Goal: Transaction & Acquisition: Book appointment/travel/reservation

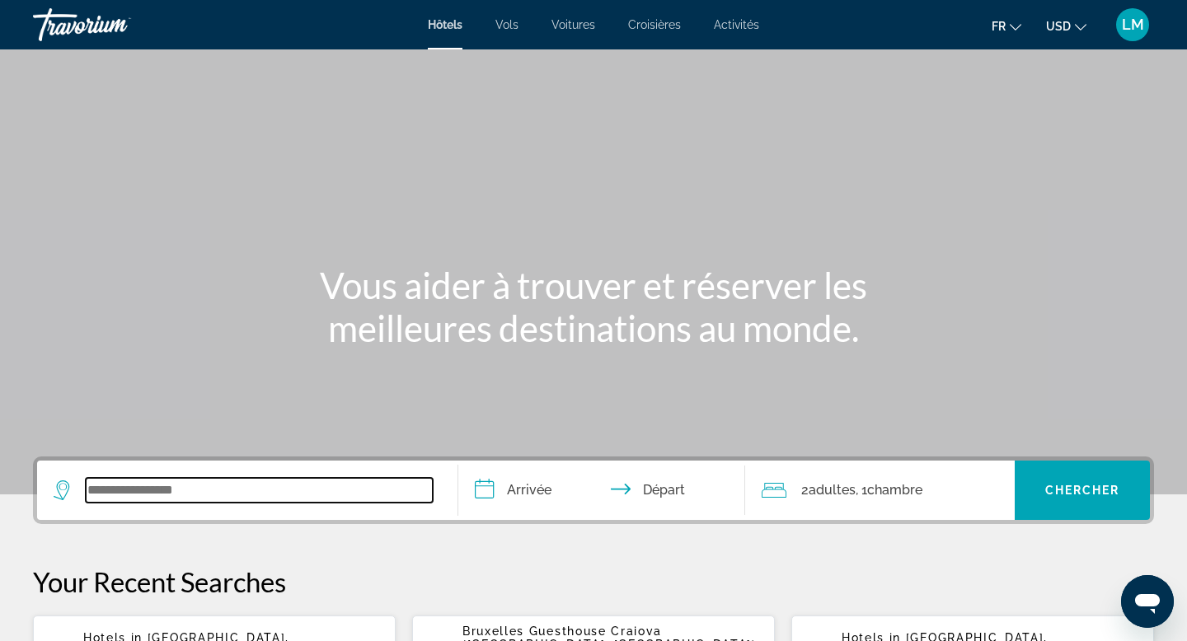
click at [318, 500] on input "Search widget" at bounding box center [259, 490] width 347 height 25
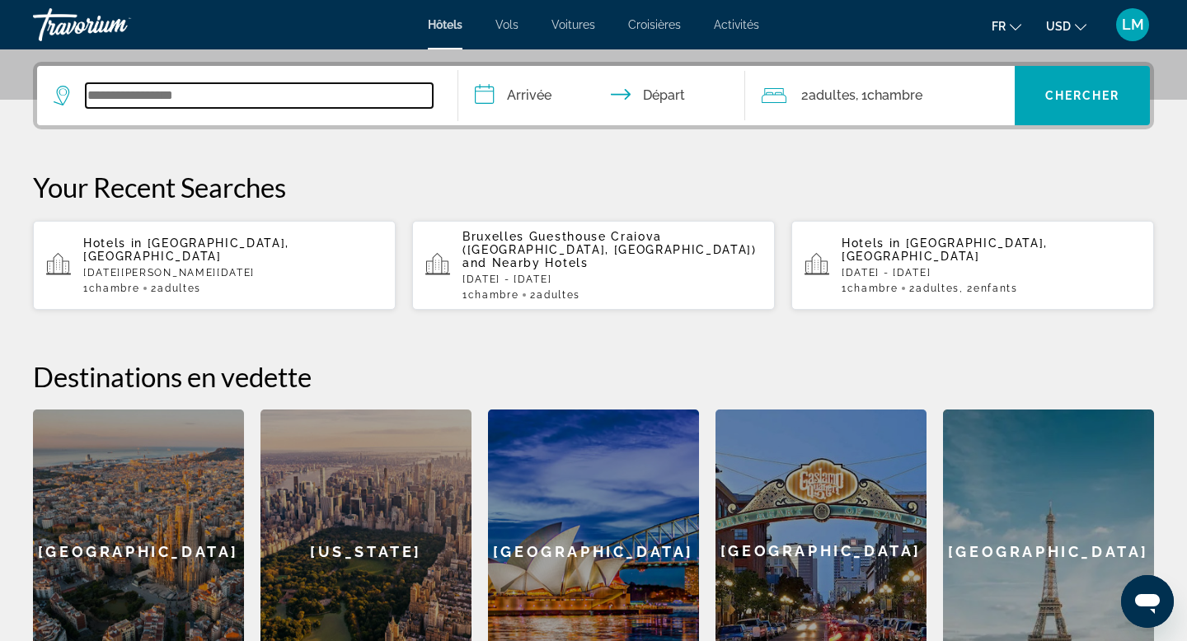
scroll to position [403, 0]
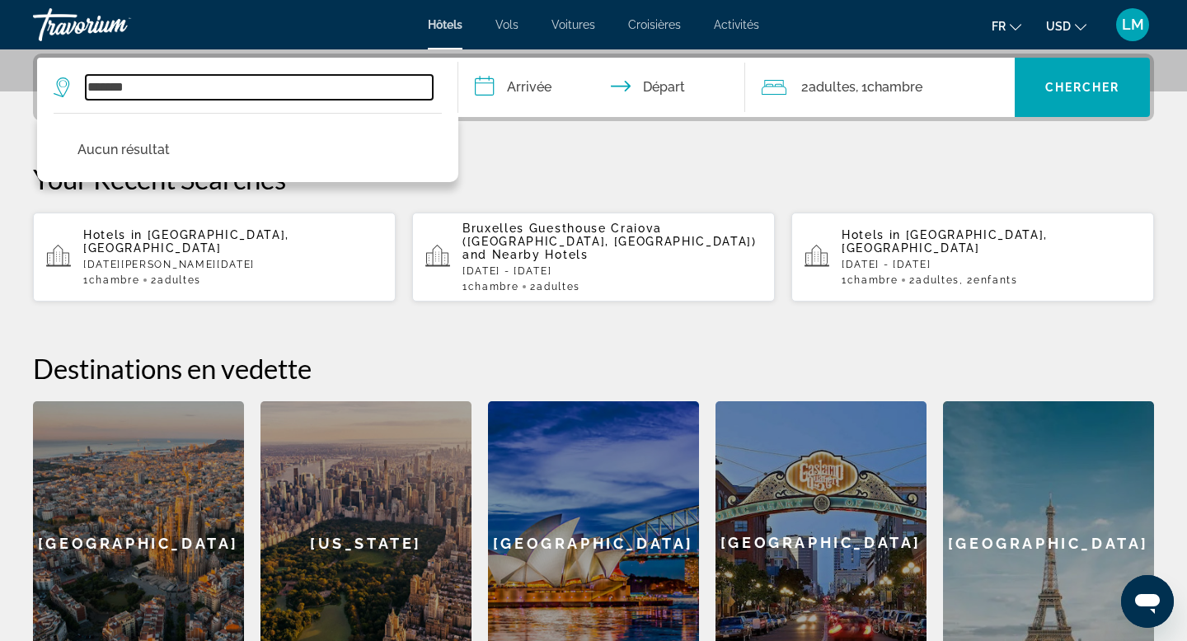
click at [94, 87] on input "*******" at bounding box center [259, 87] width 347 height 25
type input "********"
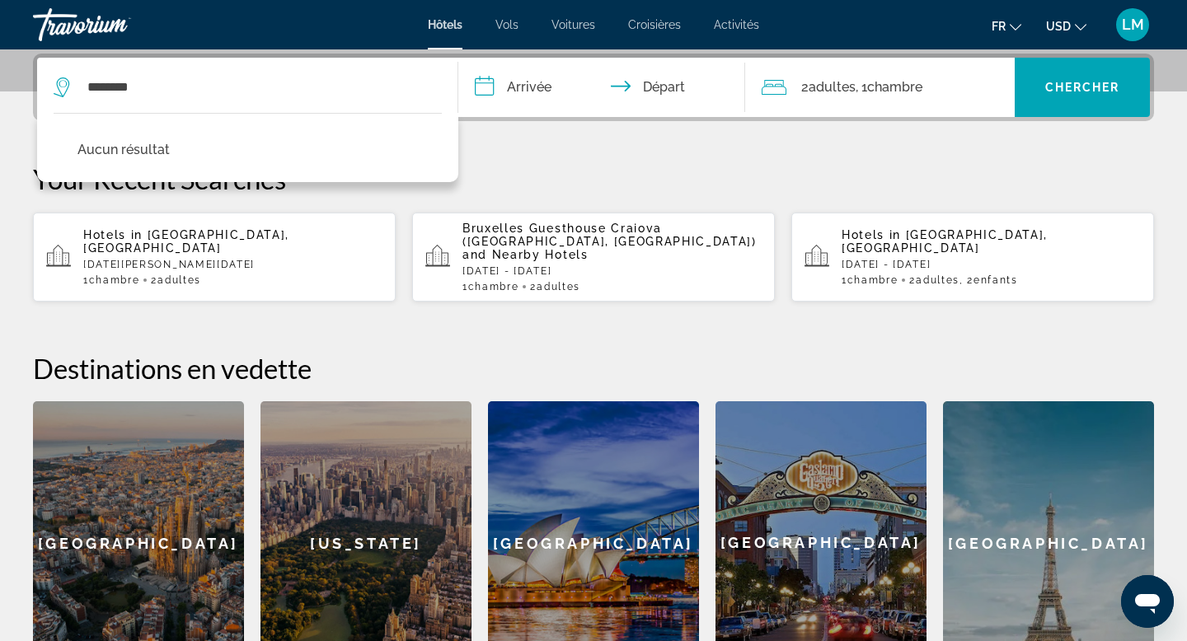
click at [556, 101] on input "**********" at bounding box center [605, 90] width 294 height 64
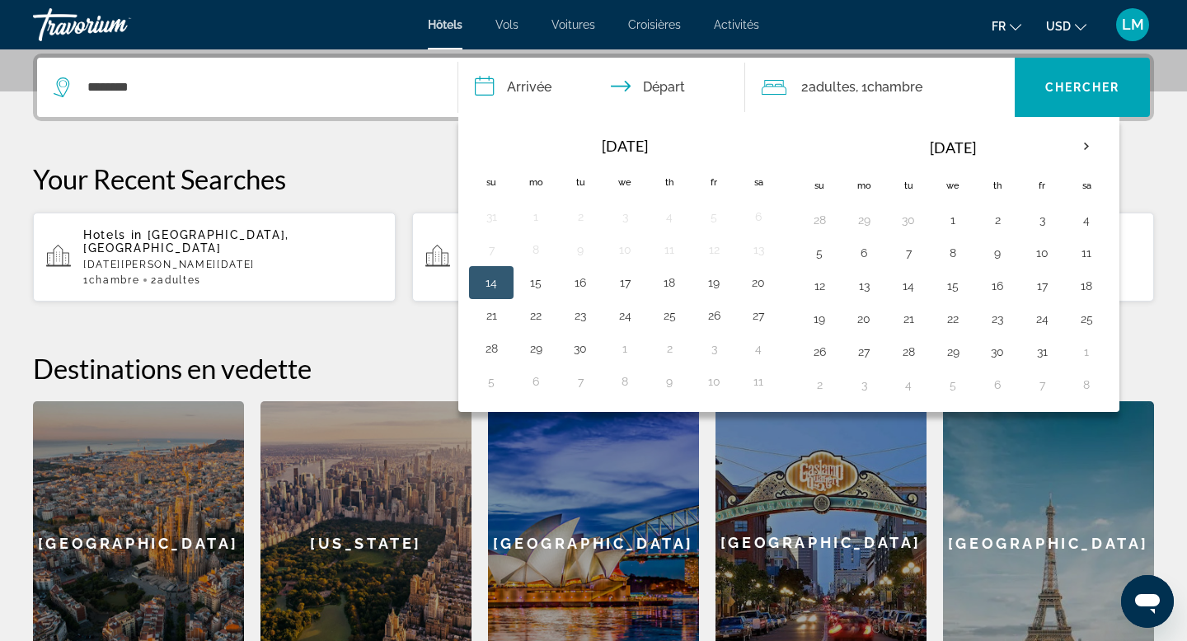
click at [283, 153] on div "**********" at bounding box center [593, 370] width 1187 height 632
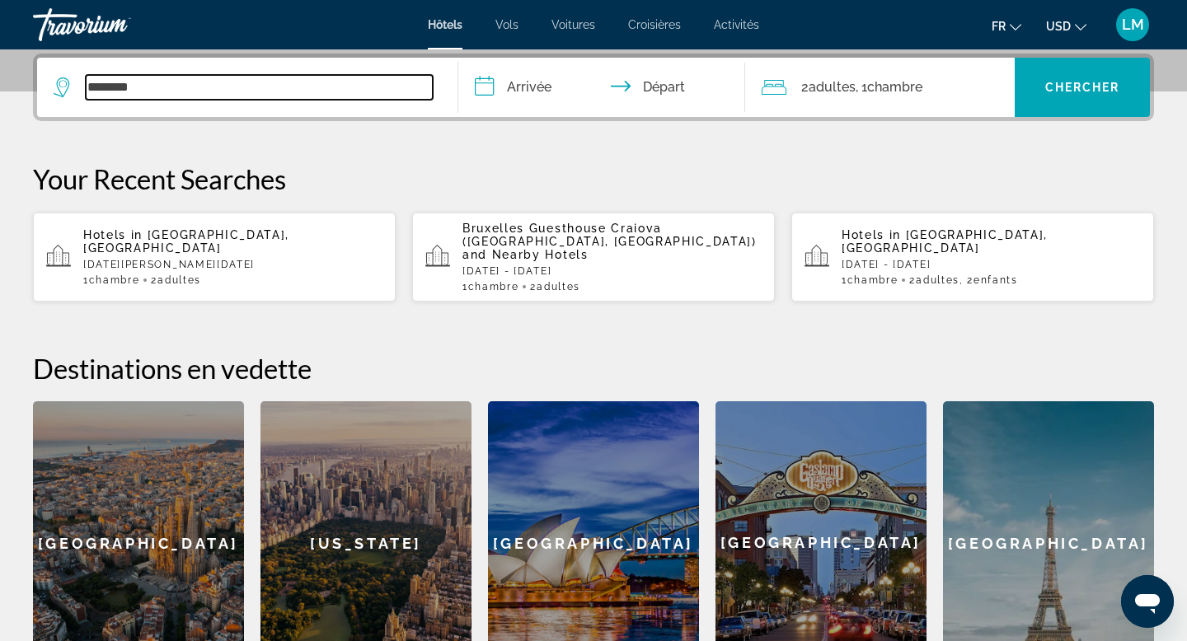
click at [325, 91] on input "********" at bounding box center [259, 87] width 347 height 25
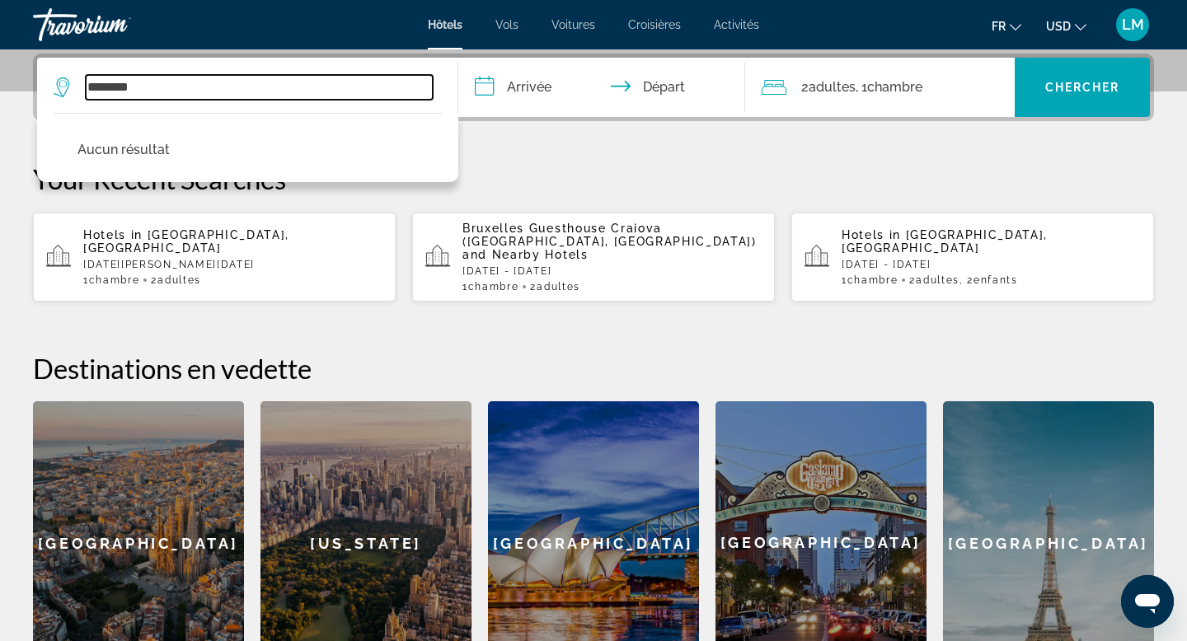
click at [325, 91] on input "********" at bounding box center [259, 87] width 347 height 25
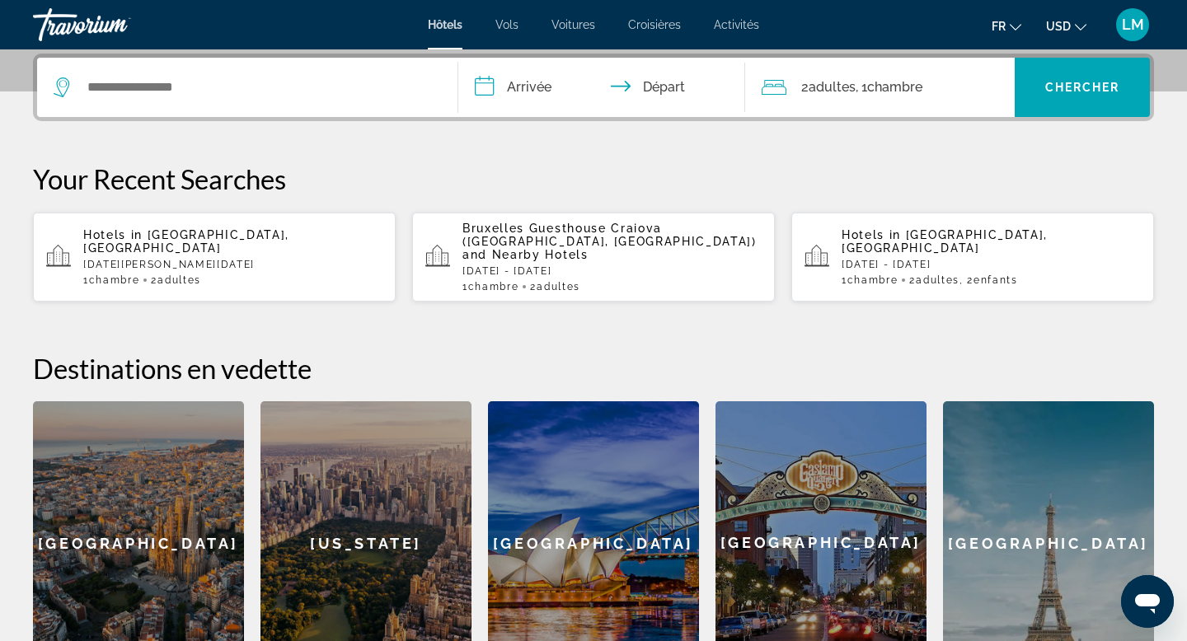
click at [536, 92] on input "**********" at bounding box center [605, 90] width 294 height 64
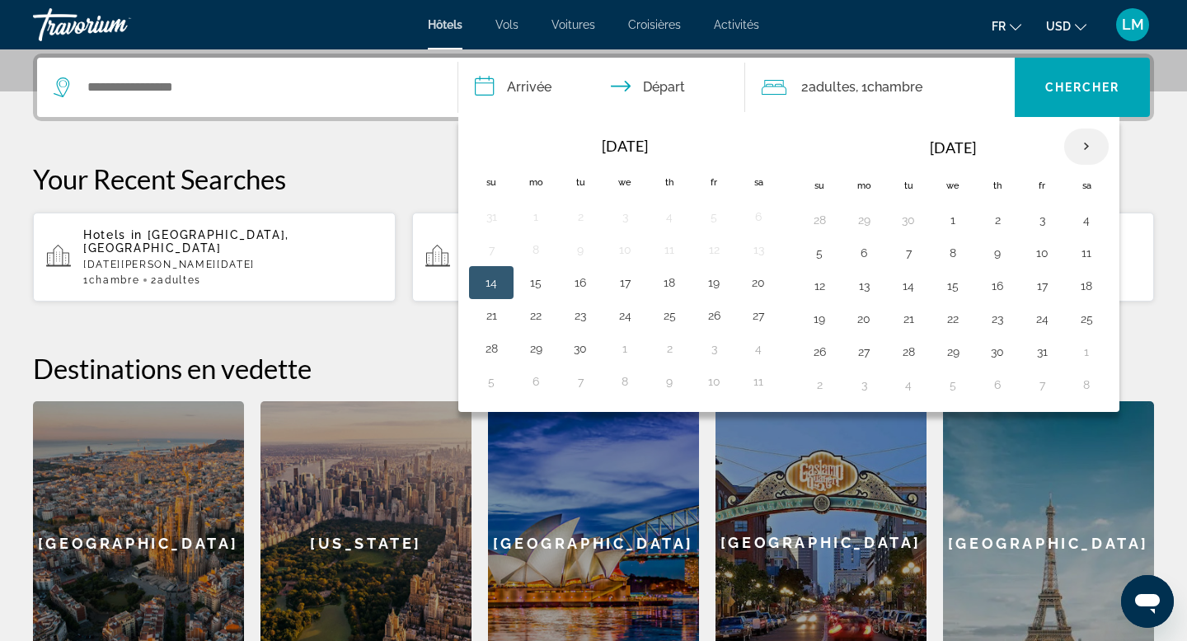
click at [1084, 145] on th "Next month" at bounding box center [1086, 147] width 45 height 36
click at [1051, 220] on button "5" at bounding box center [1042, 220] width 26 height 23
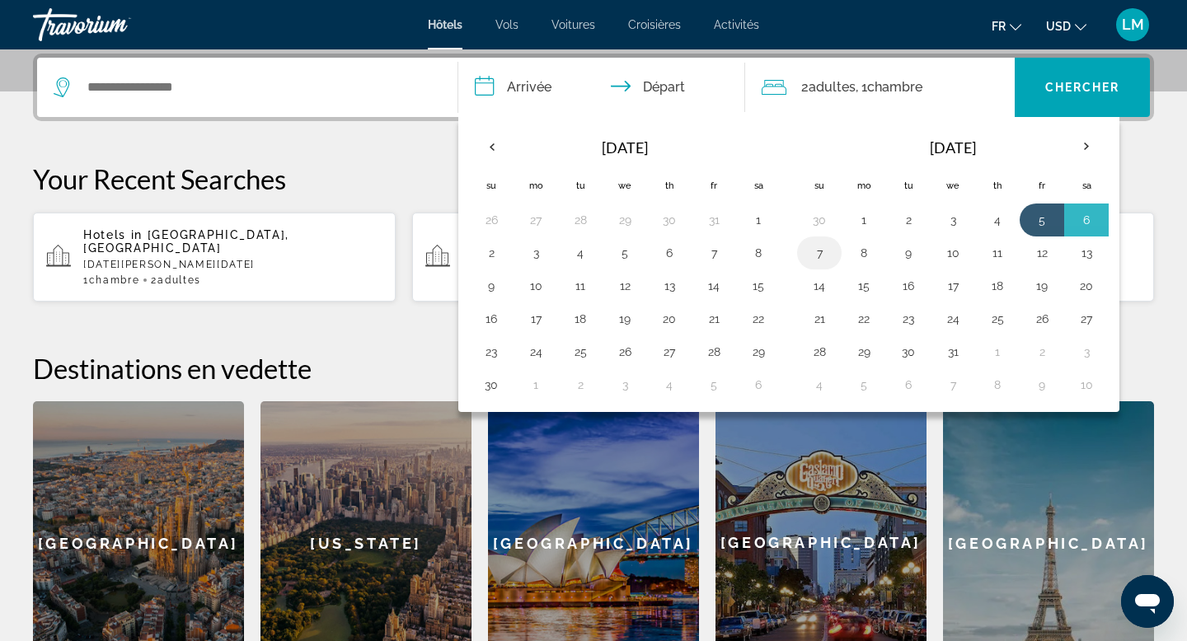
click at [819, 263] on button "7" at bounding box center [819, 253] width 26 height 23
type input "**********"
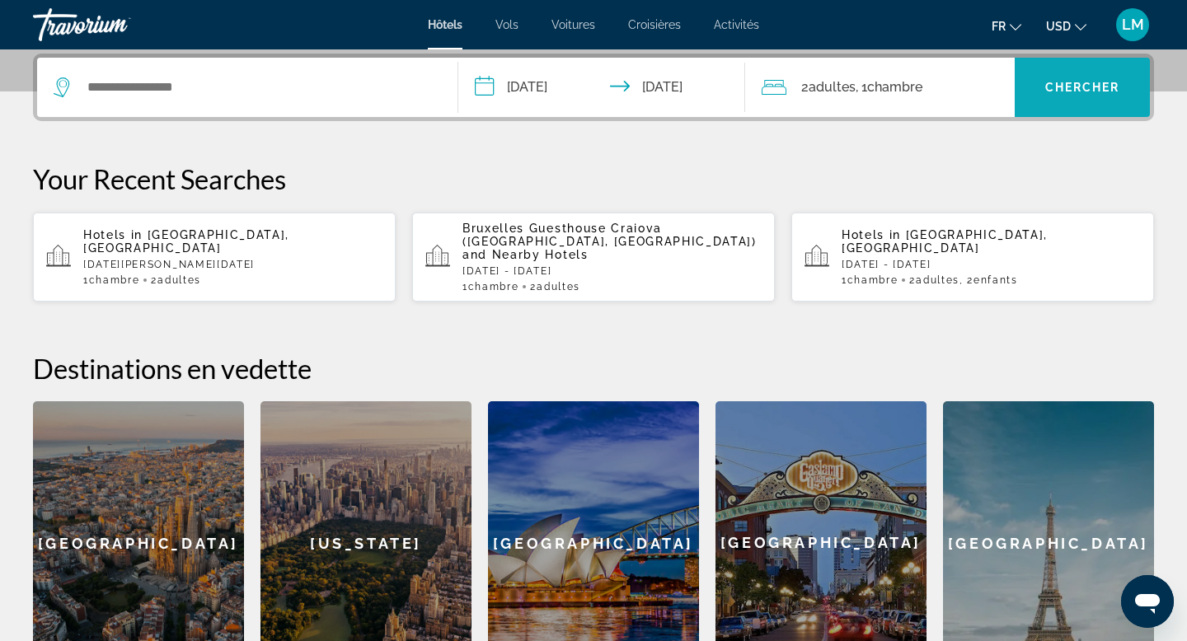
click at [1050, 81] on span "Chercher" at bounding box center [1083, 87] width 75 height 13
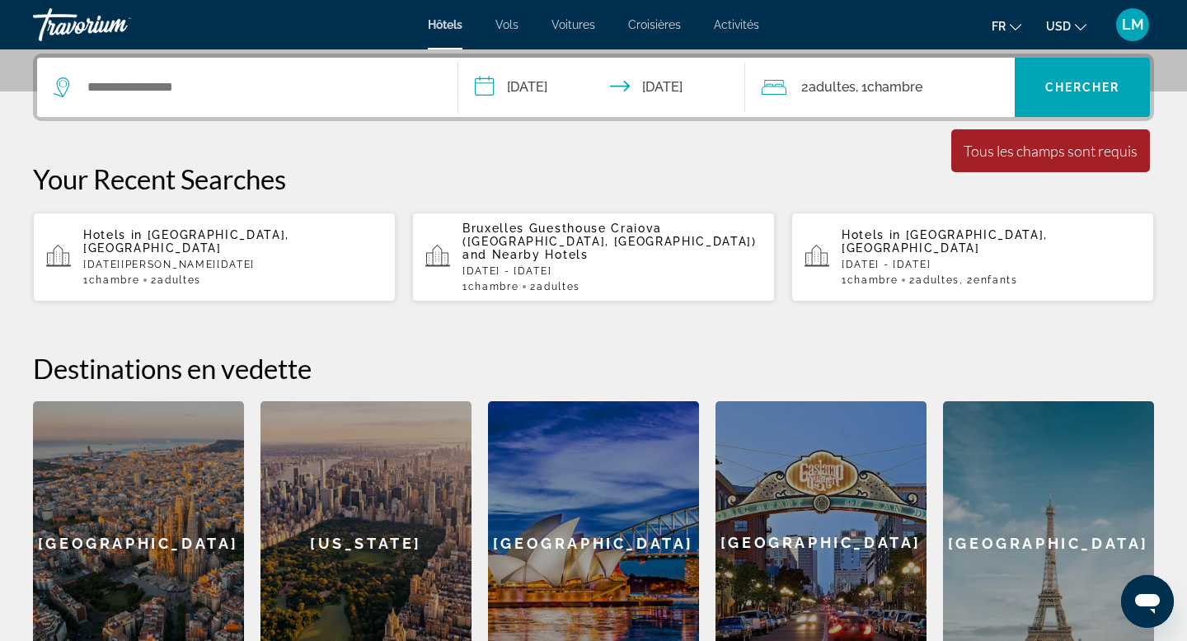
click at [272, 102] on div "Search widget" at bounding box center [248, 87] width 388 height 59
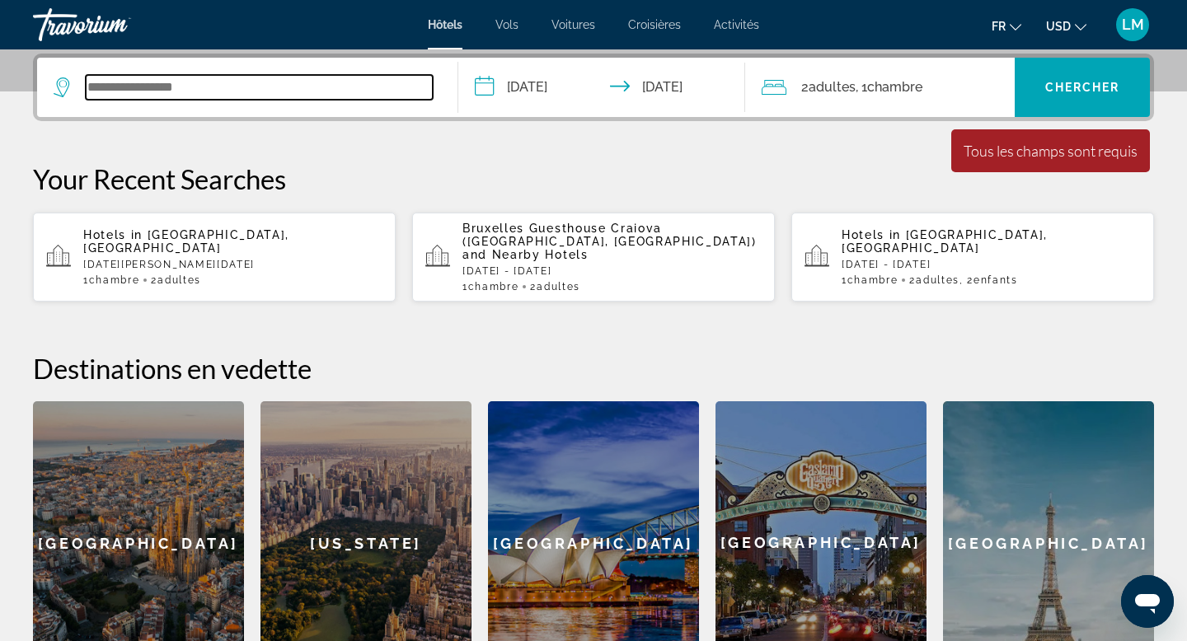
click at [258, 87] on input "Search widget" at bounding box center [259, 87] width 347 height 25
type input "********"
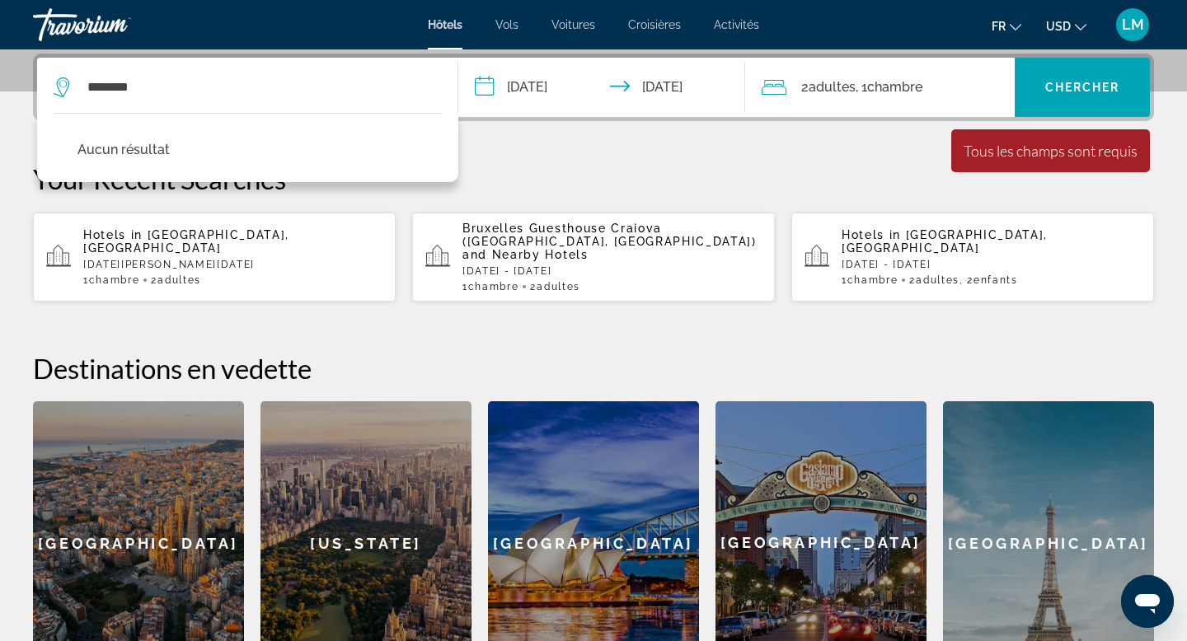
click at [88, 31] on div "Travorium" at bounding box center [115, 24] width 165 height 43
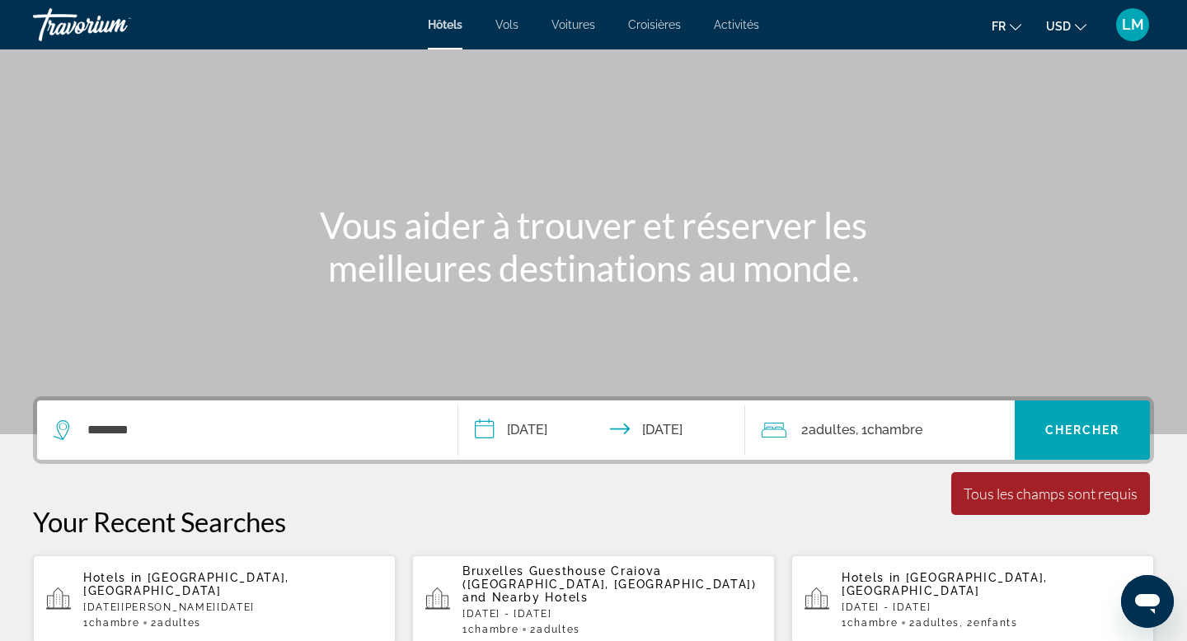
scroll to position [0, 0]
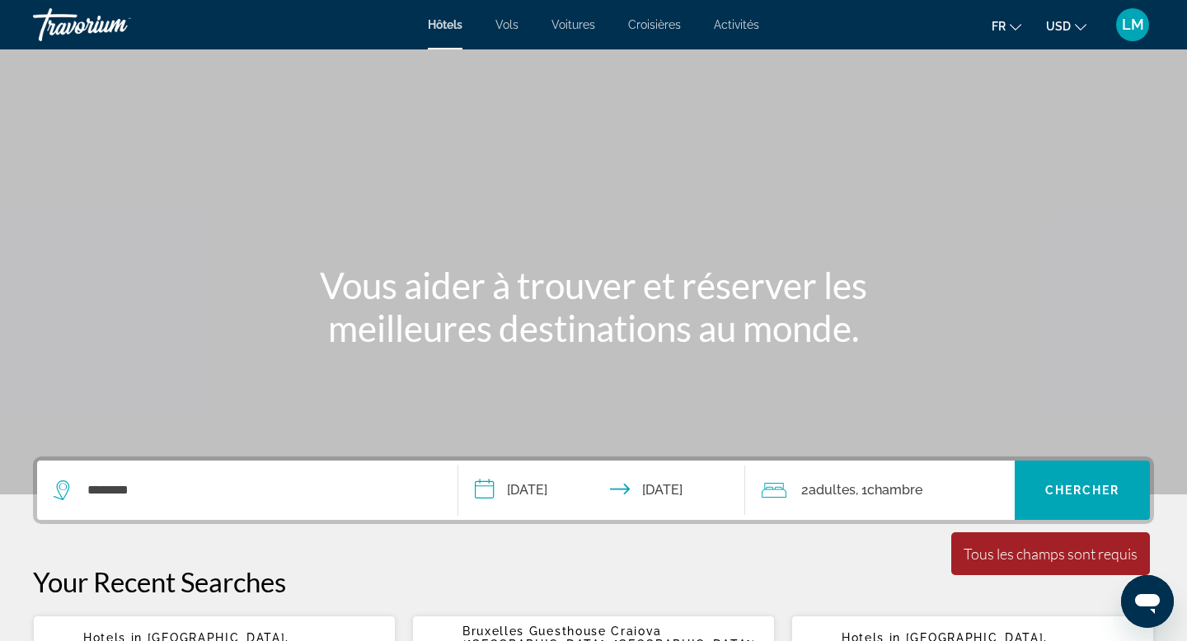
click at [515, 26] on span "Vols" at bounding box center [507, 24] width 23 height 13
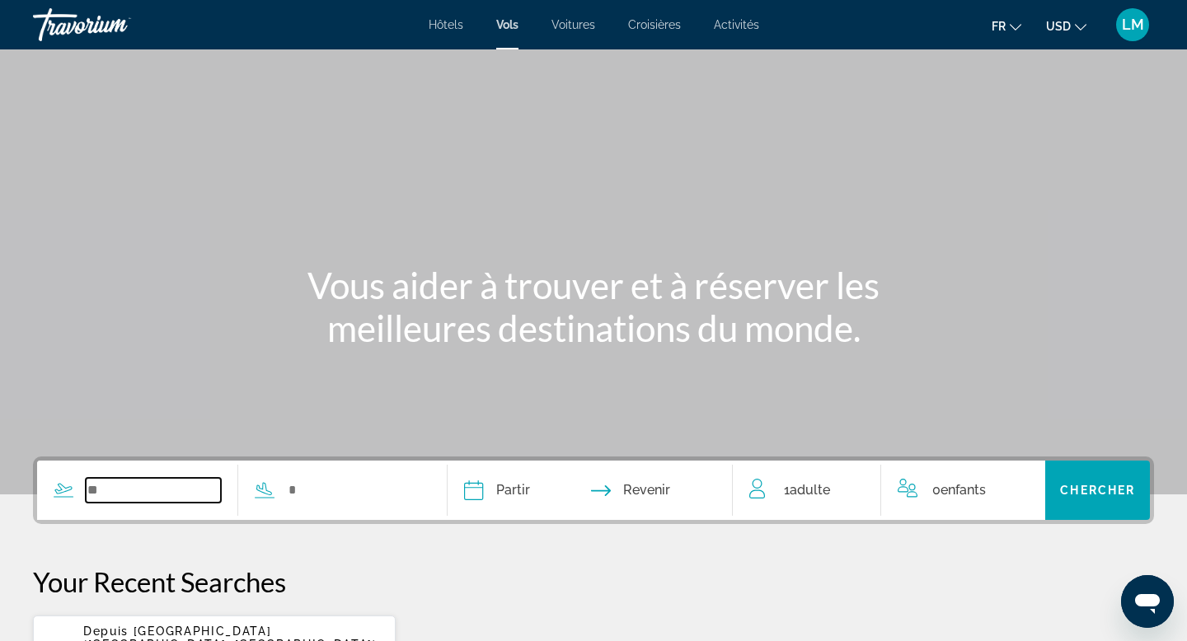
click at [219, 489] on input "Search widget" at bounding box center [153, 490] width 135 height 25
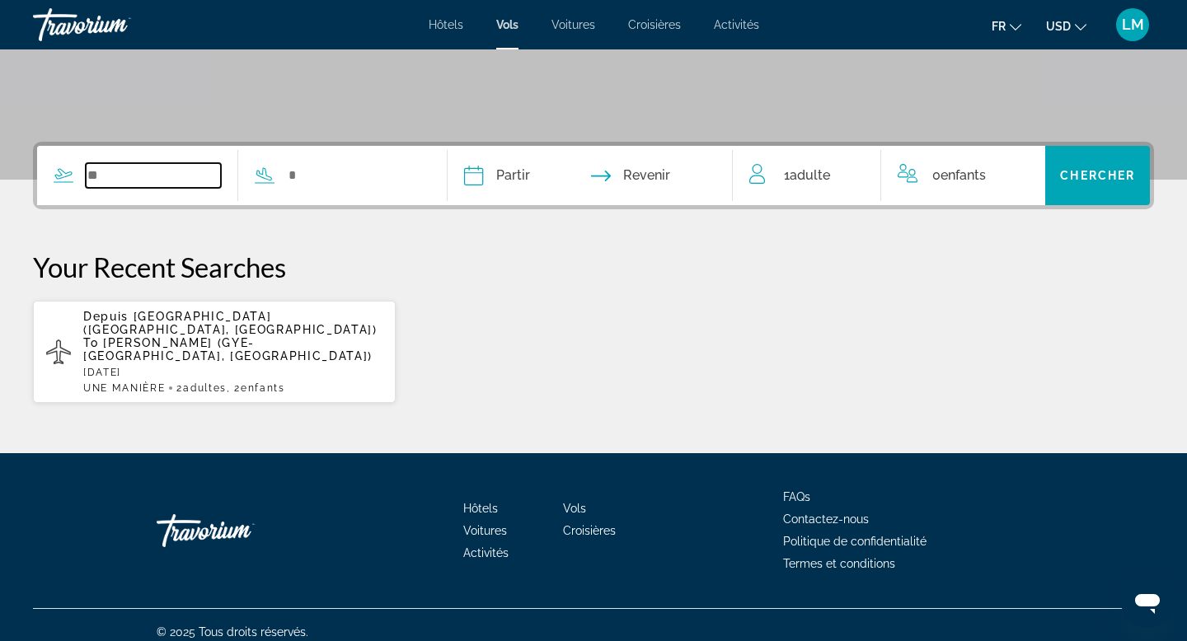
scroll to position [316, 0]
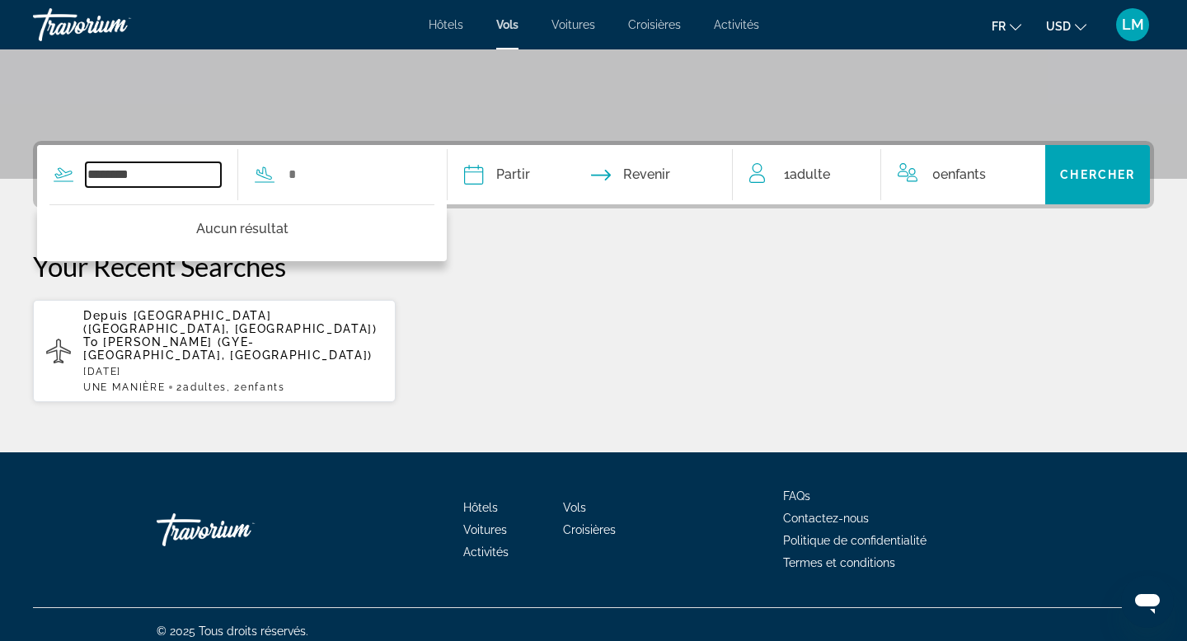
type input "********"
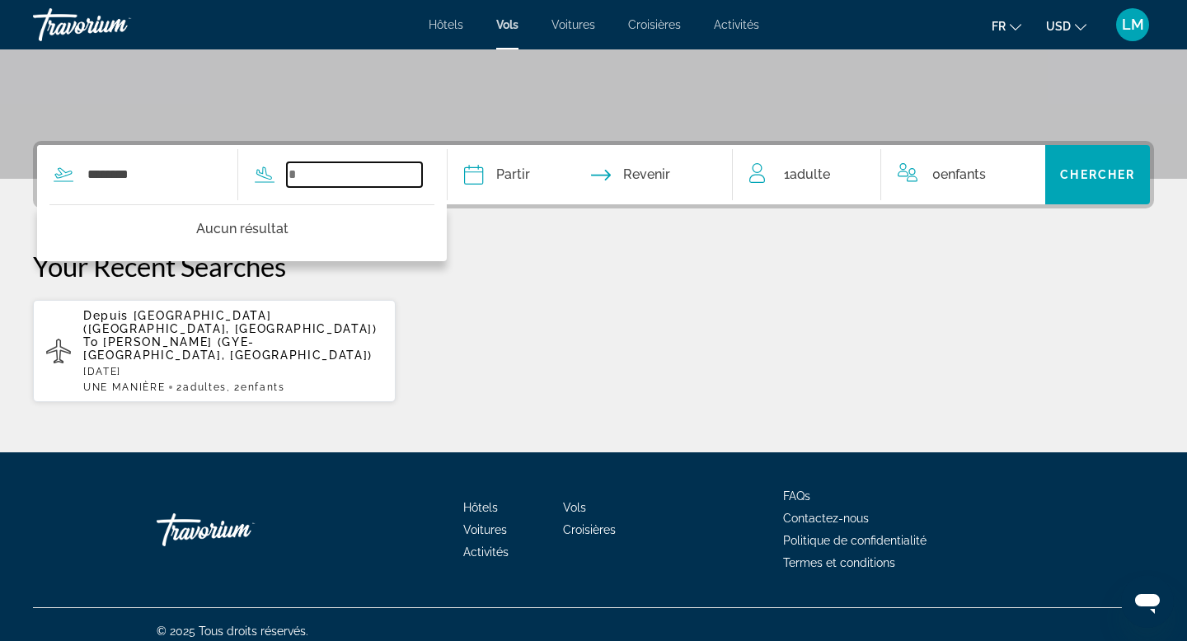
click at [347, 169] on input "Search widget" at bounding box center [354, 174] width 135 height 25
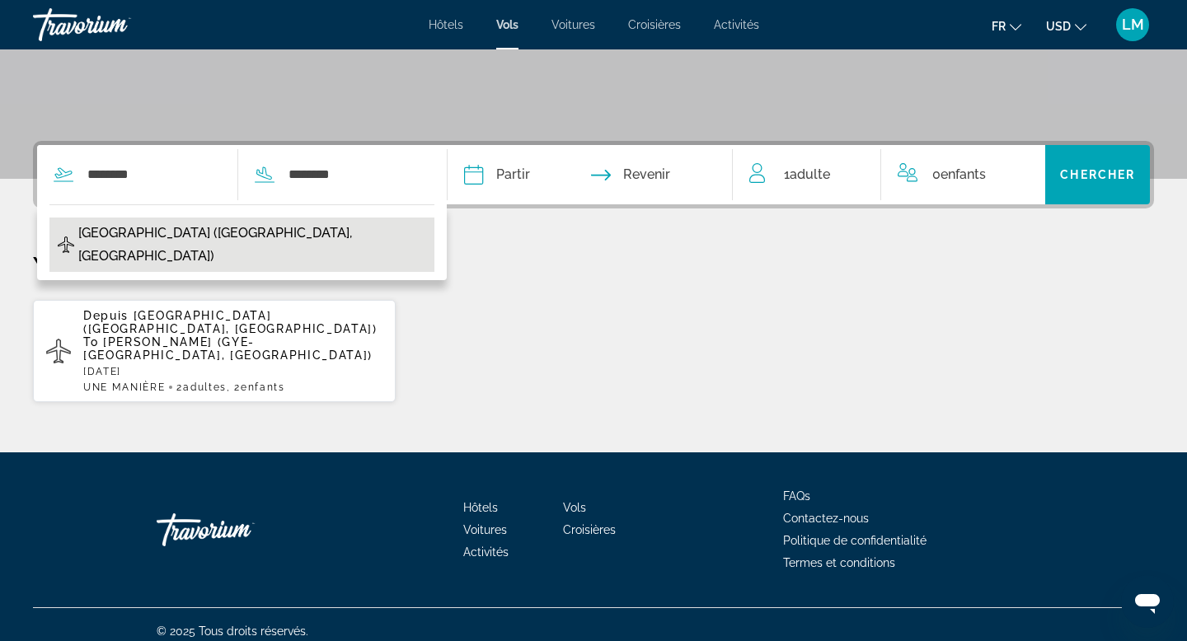
click at [364, 224] on button "[GEOGRAPHIC_DATA] ([GEOGRAPHIC_DATA], [GEOGRAPHIC_DATA])" at bounding box center [241, 245] width 385 height 54
type input "**********"
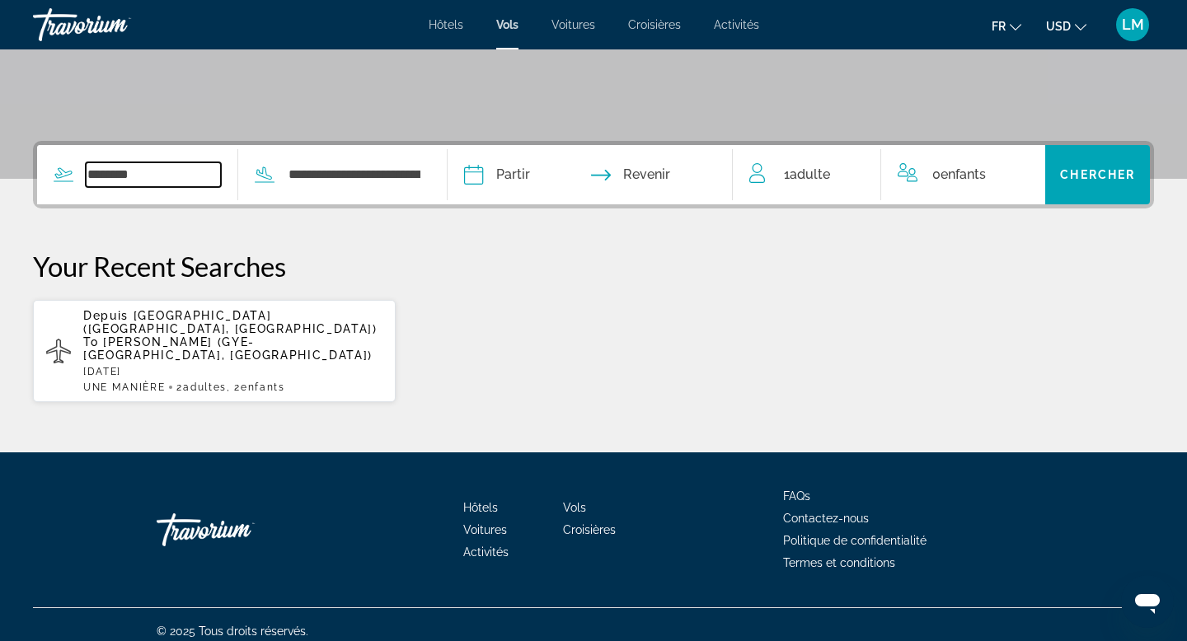
click at [134, 184] on input "********" at bounding box center [153, 174] width 135 height 25
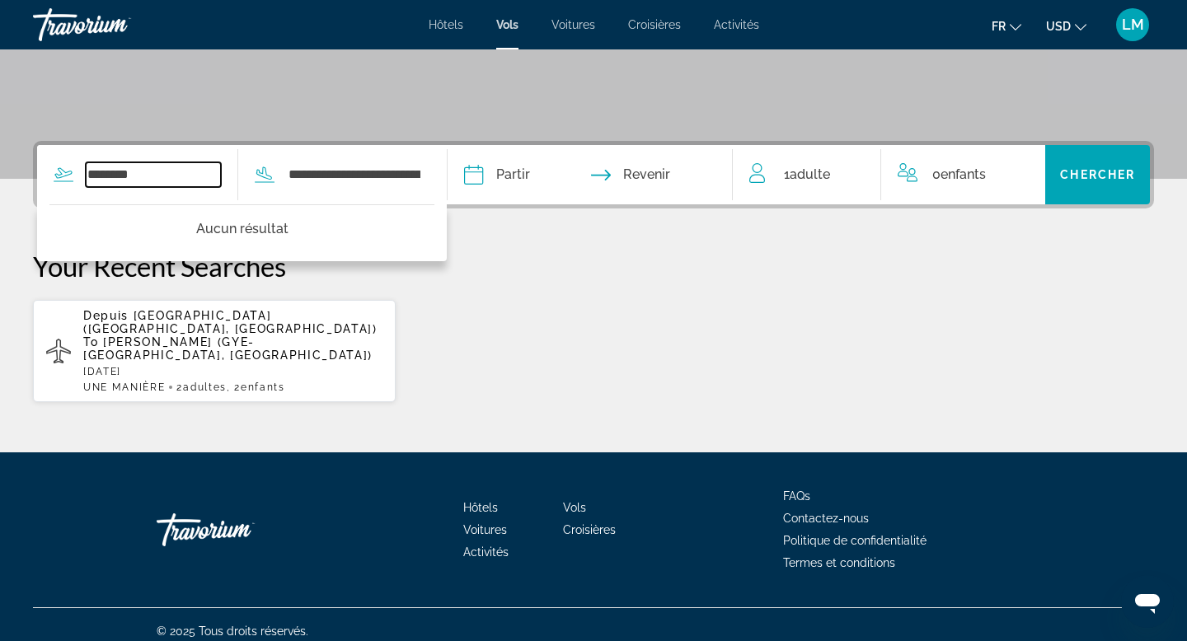
click at [134, 184] on input "********" at bounding box center [153, 174] width 135 height 25
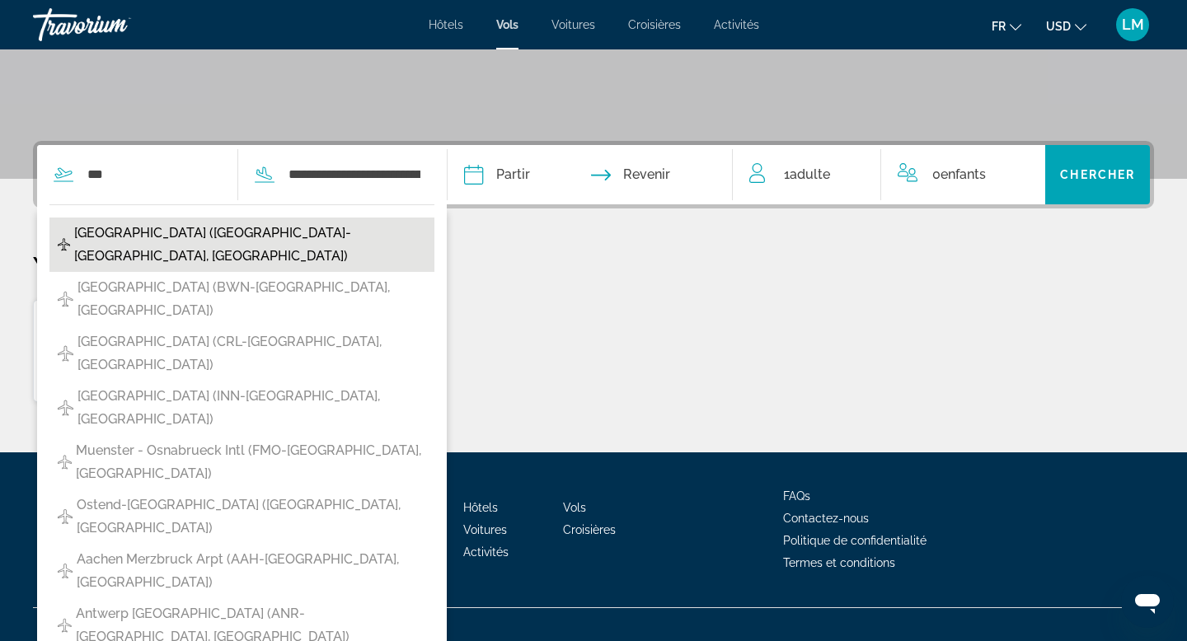
click at [137, 234] on span "[GEOGRAPHIC_DATA] ([GEOGRAPHIC_DATA]-[GEOGRAPHIC_DATA], [GEOGRAPHIC_DATA])" at bounding box center [250, 245] width 352 height 46
type input "**********"
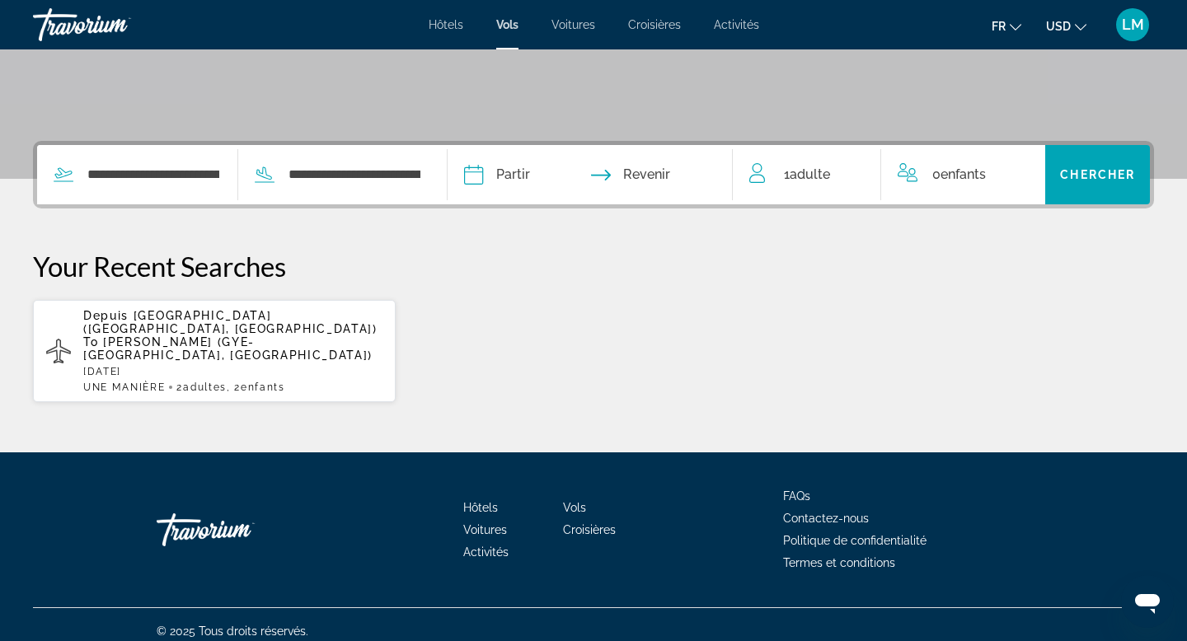
click at [521, 178] on input "Depart date" at bounding box center [530, 177] width 141 height 64
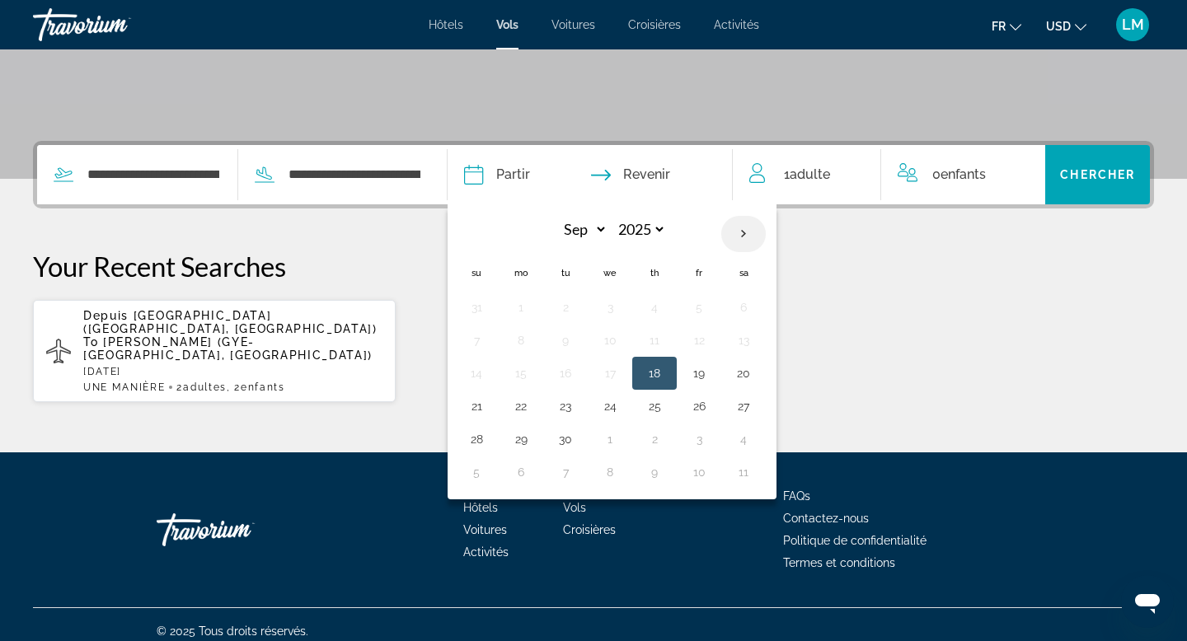
click at [759, 241] on th "Next month" at bounding box center [743, 234] width 45 height 36
select select "**"
click at [486, 343] on button "7" at bounding box center [476, 340] width 26 height 23
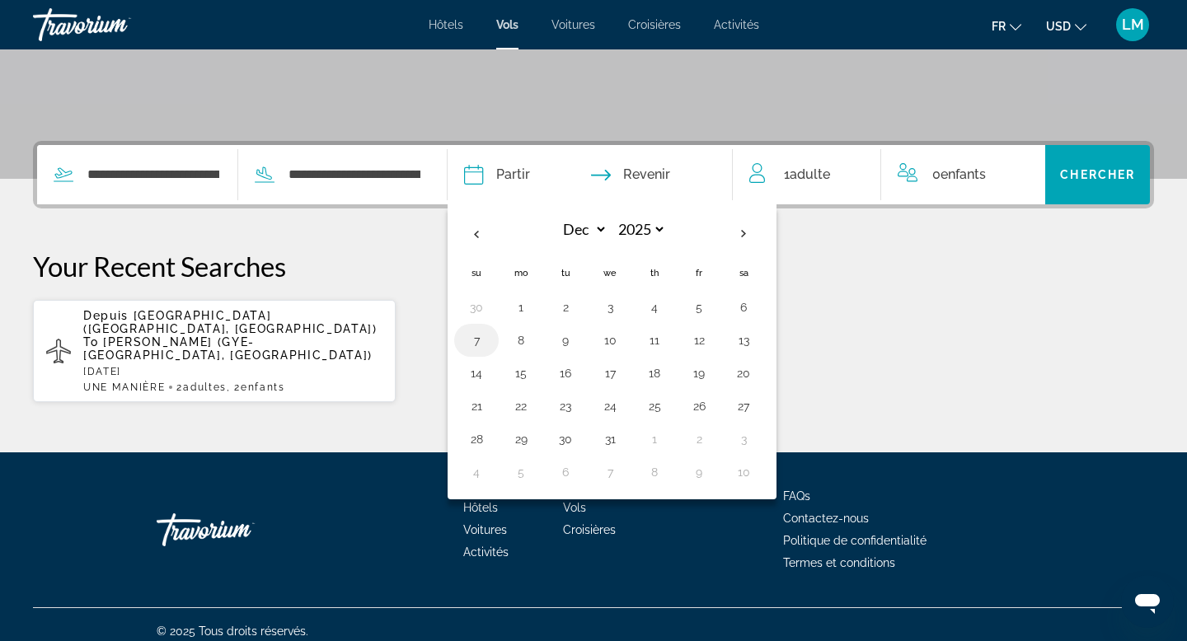
type input "**********"
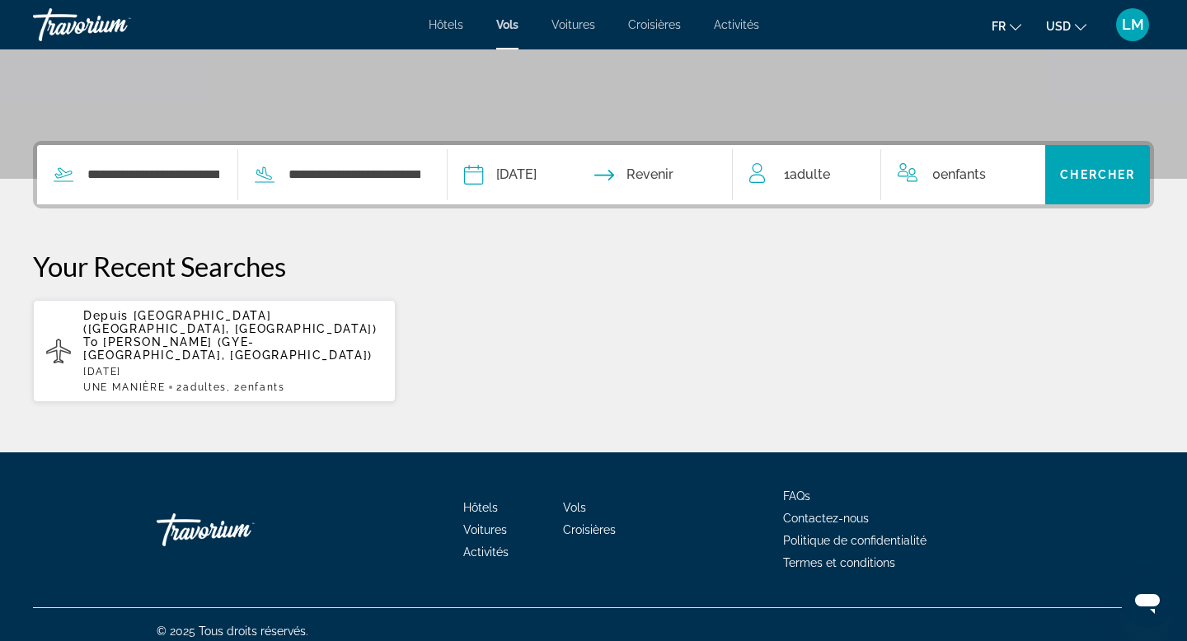
click at [799, 164] on span "1 Adulte Adultes" at bounding box center [807, 174] width 46 height 23
click at [847, 162] on div "1 Adulte Adultes" at bounding box center [815, 175] width 131 height 29
click at [863, 168] on icon "Increment adults" at bounding box center [856, 172] width 15 height 20
click at [1094, 169] on span "Chercher" at bounding box center [1097, 174] width 75 height 13
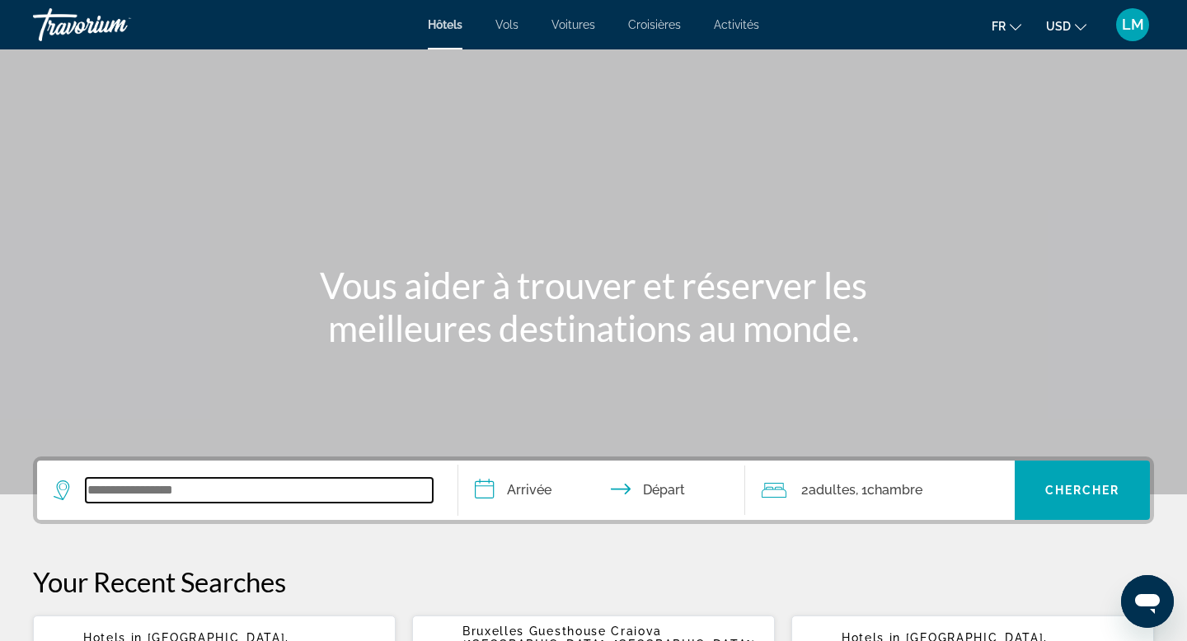
click at [190, 500] on input "Search widget" at bounding box center [259, 490] width 347 height 25
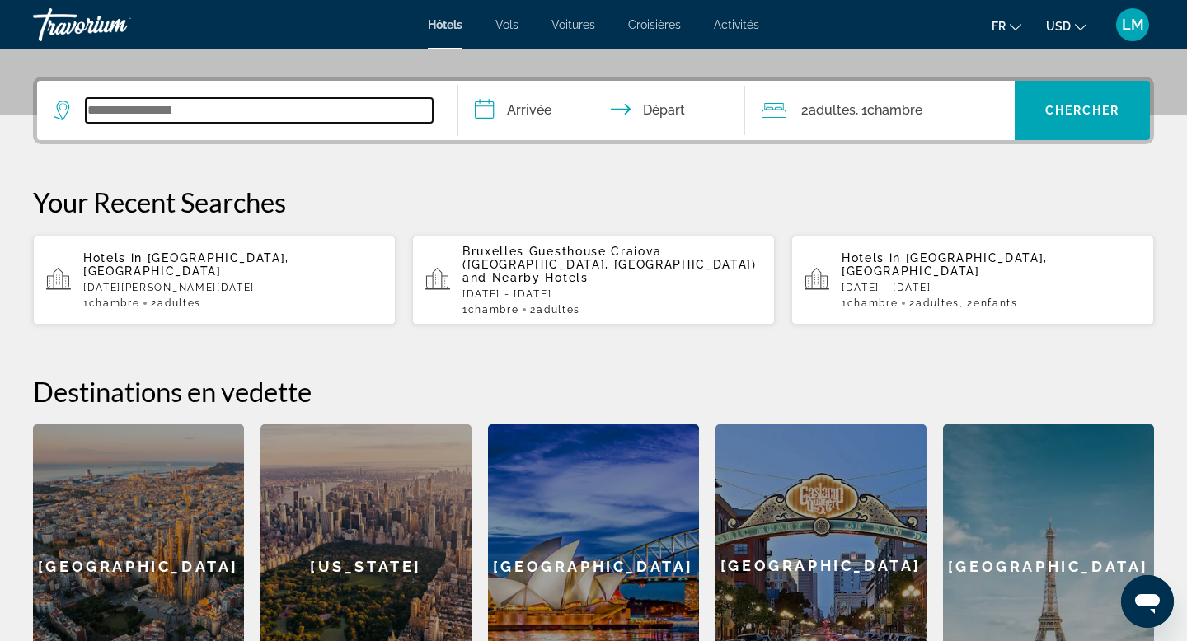
scroll to position [403, 0]
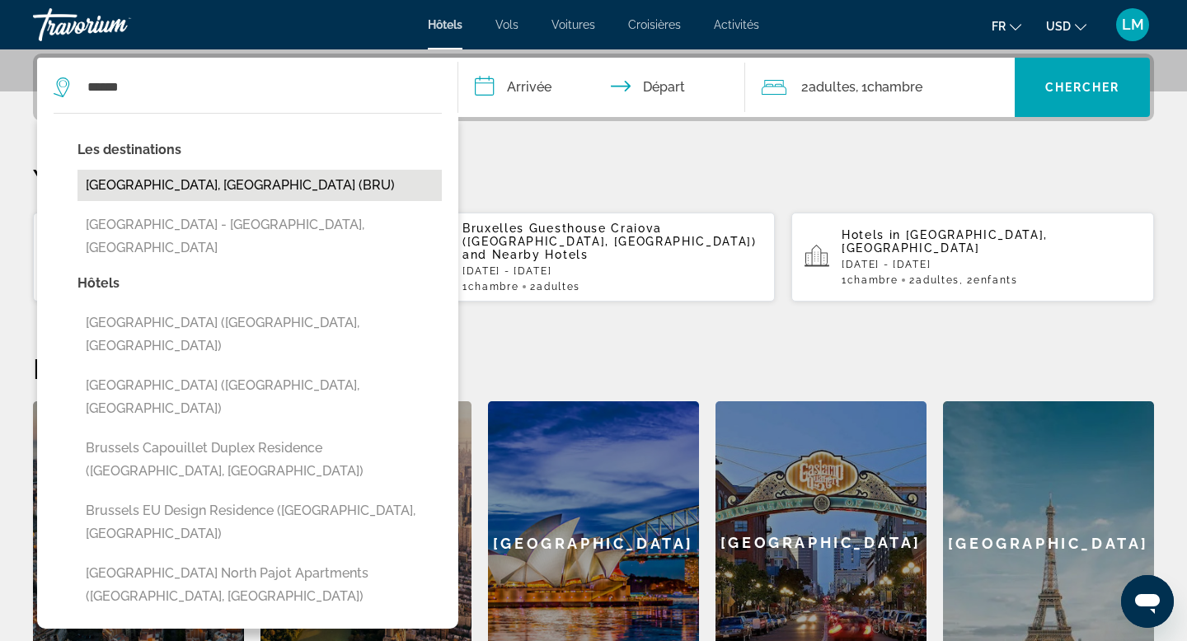
click at [169, 177] on button "Brussels, Belgium (BRU)" at bounding box center [260, 185] width 364 height 31
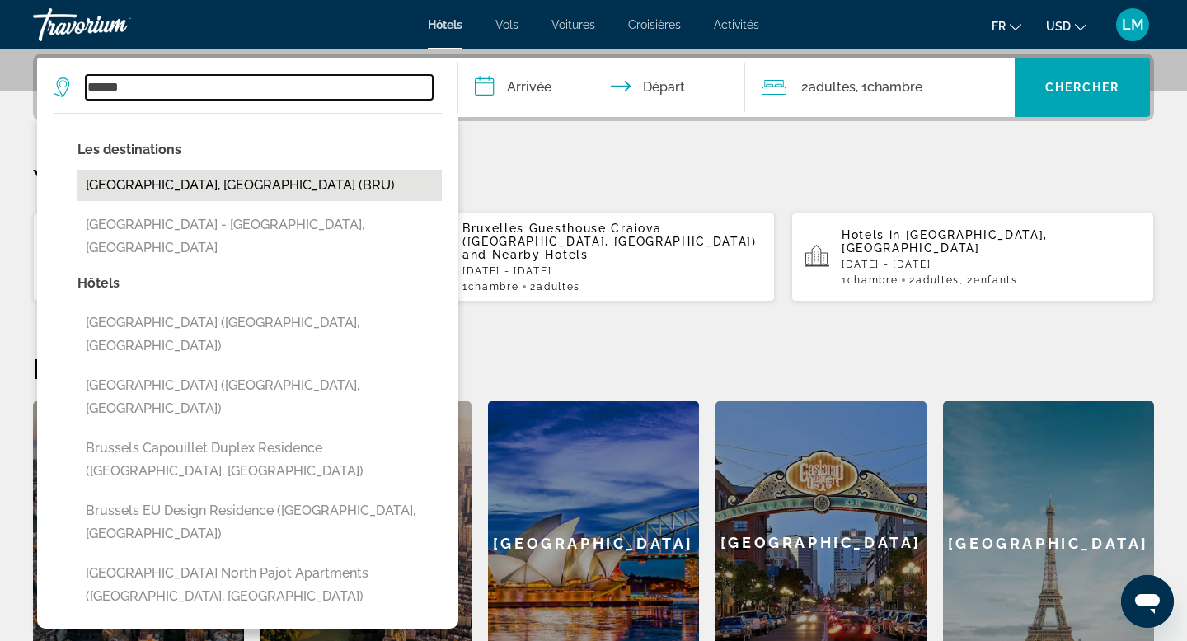
type input "**********"
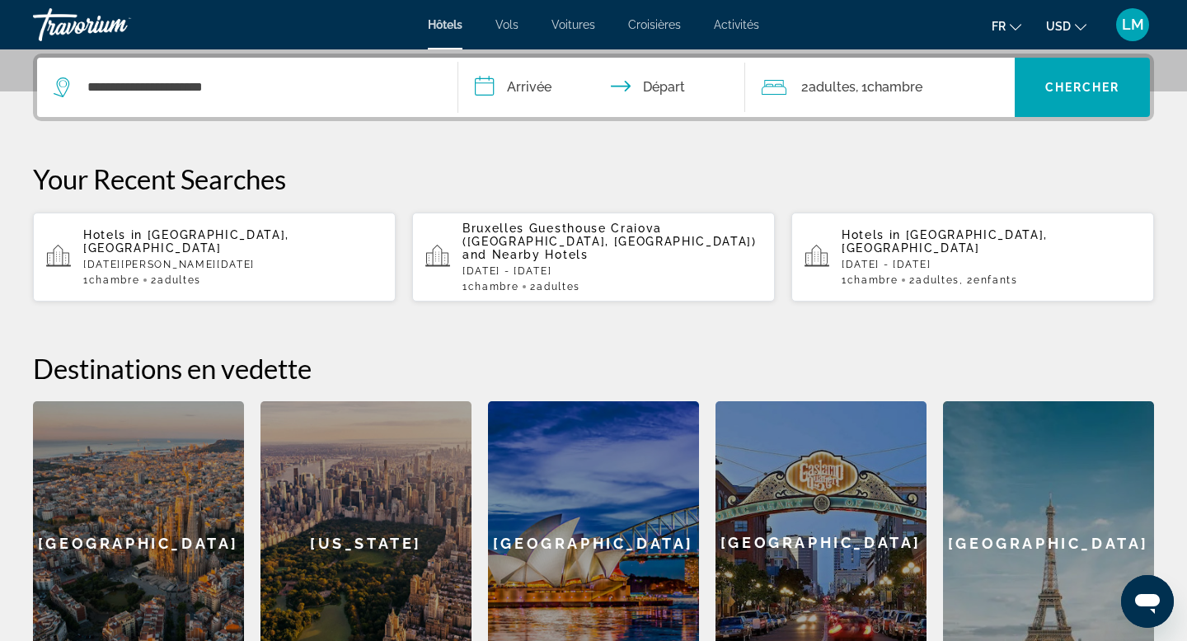
click at [535, 91] on input "**********" at bounding box center [605, 90] width 294 height 64
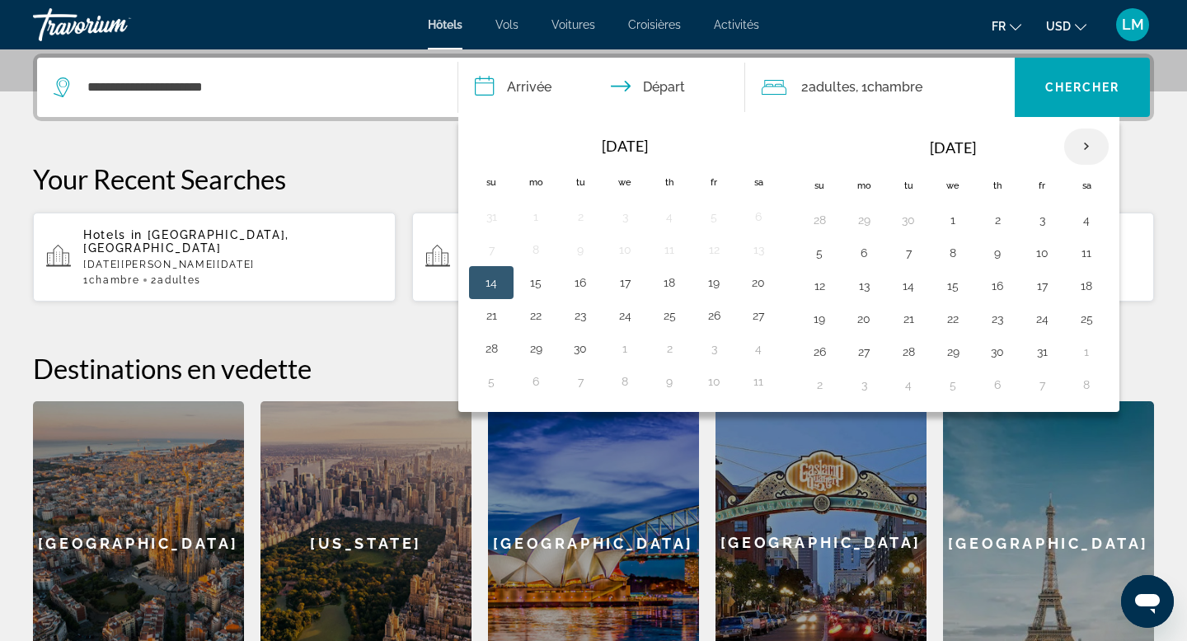
click at [1088, 146] on th "Next month" at bounding box center [1086, 147] width 45 height 36
click at [1046, 216] on button "5" at bounding box center [1042, 220] width 26 height 23
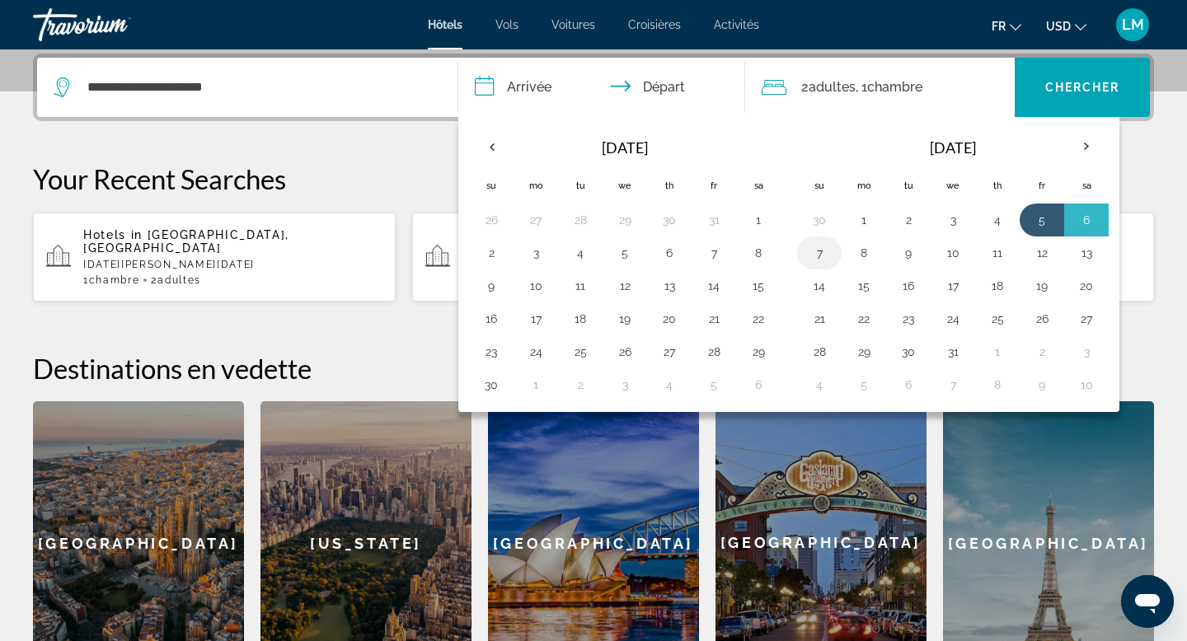
click at [823, 261] on button "7" at bounding box center [819, 253] width 26 height 23
type input "**********"
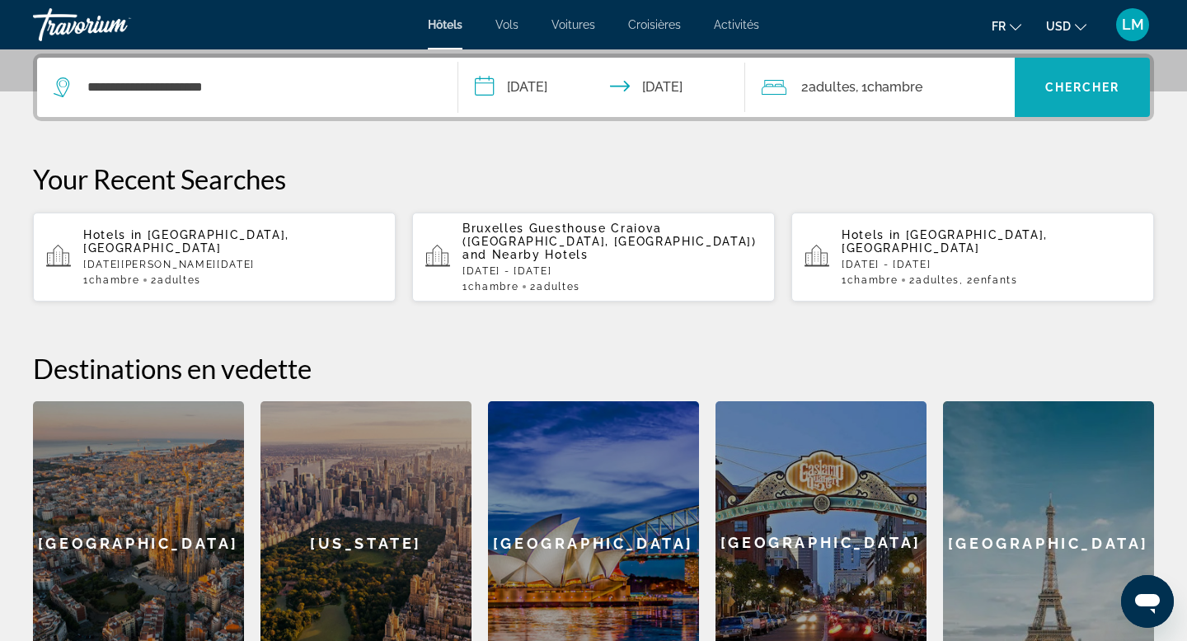
click at [1079, 72] on span "Search widget" at bounding box center [1082, 88] width 135 height 40
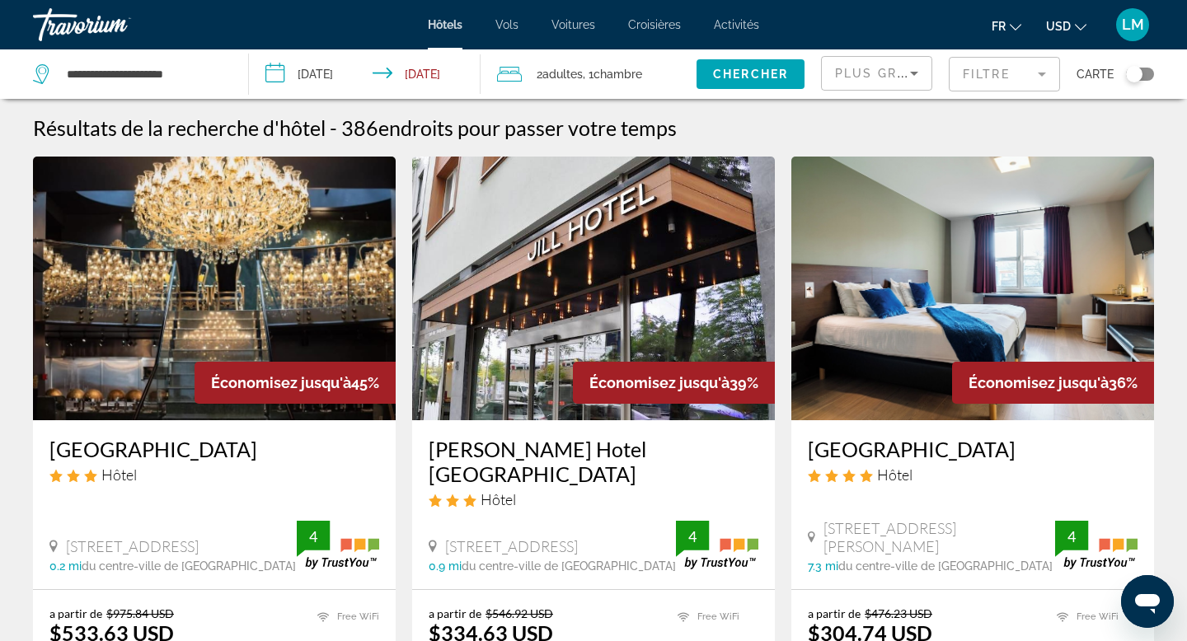
click at [996, 72] on mat-form-field "Filtre" at bounding box center [1004, 74] width 111 height 35
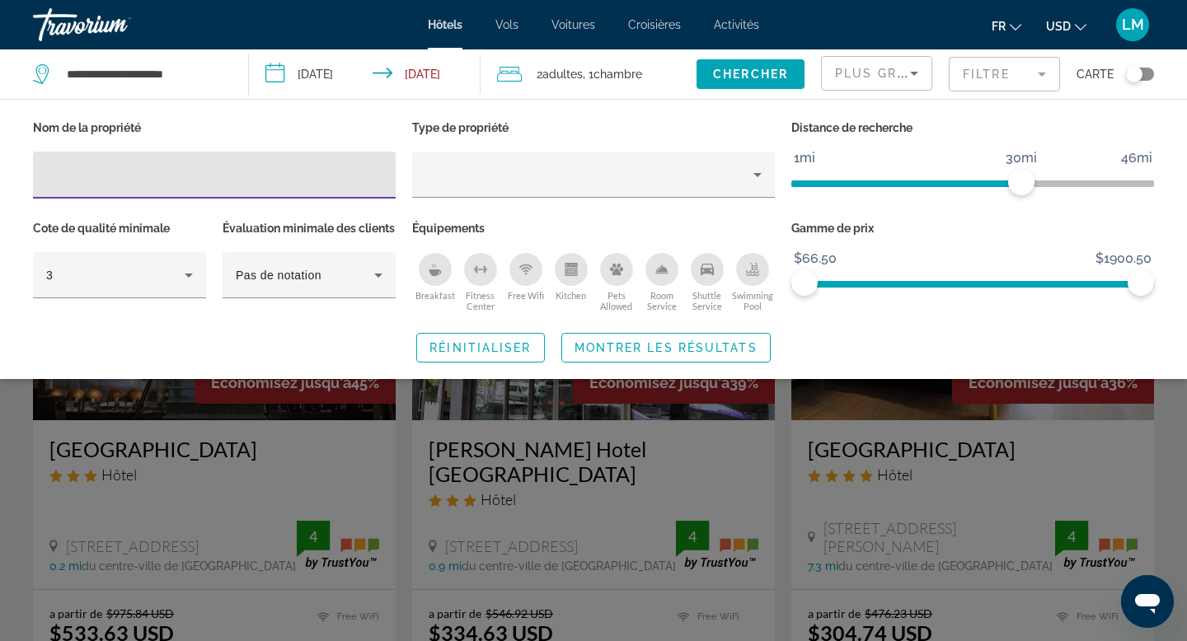
click at [883, 74] on span "Plus grandes économies" at bounding box center [933, 73] width 197 height 13
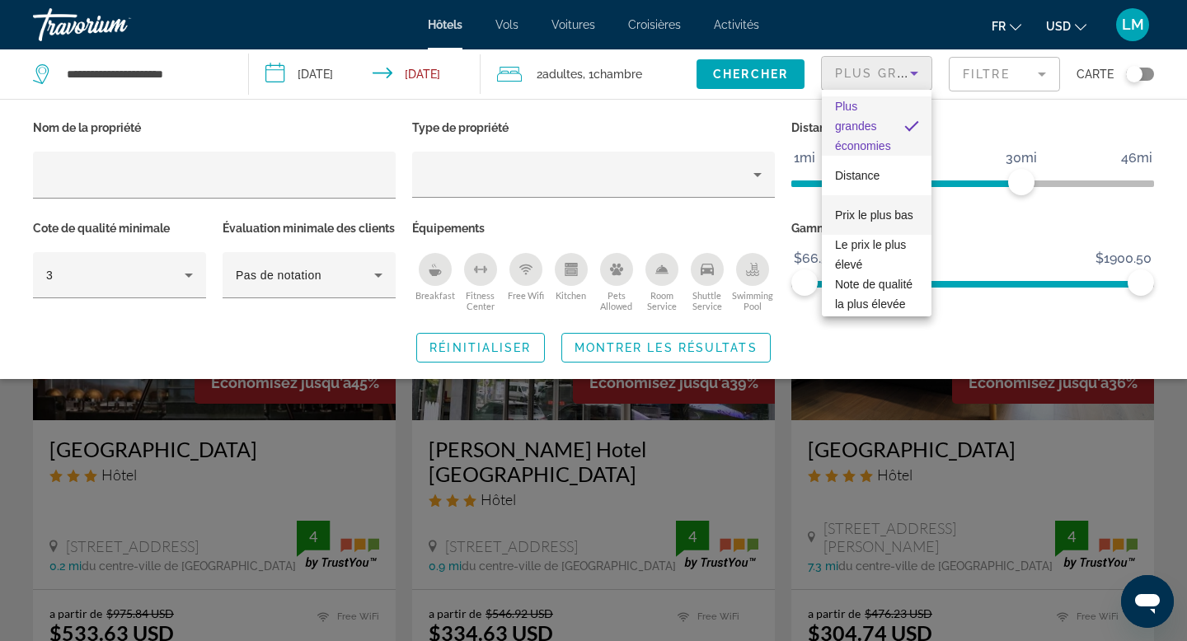
click at [870, 223] on span "Prix le plus bas" at bounding box center [874, 215] width 78 height 20
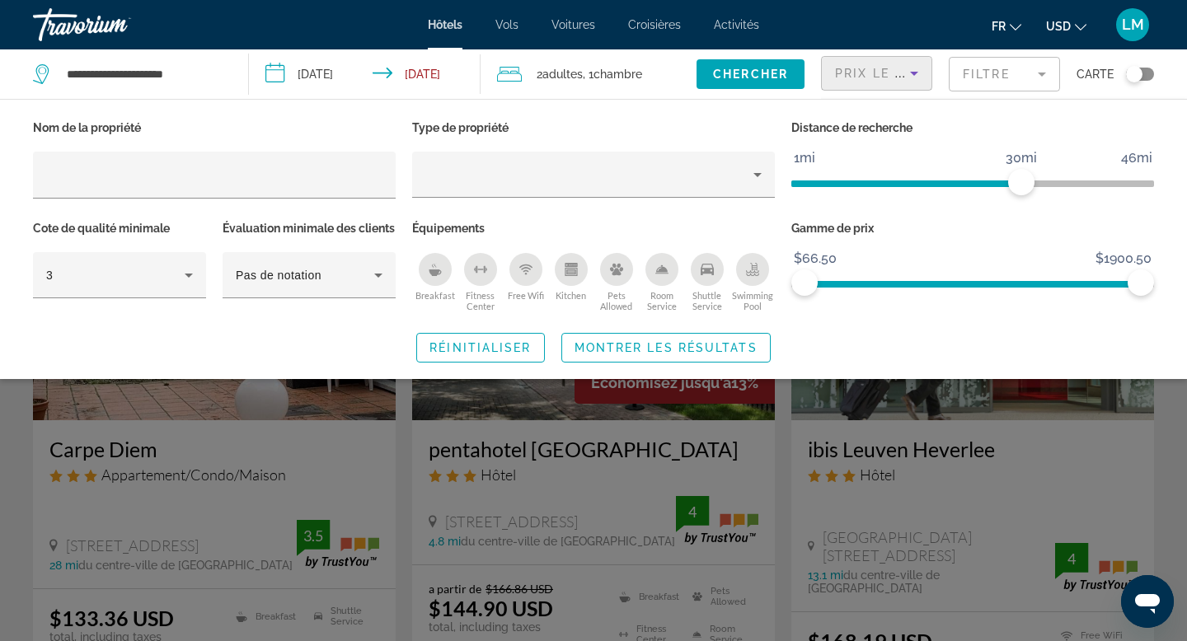
click at [941, 77] on div "Prix le plus bas Filtre Carte" at bounding box center [987, 73] width 333 height 49
click at [759, 81] on span "Search widget" at bounding box center [751, 74] width 108 height 40
click at [613, 355] on span "Montrer les résultats" at bounding box center [666, 347] width 183 height 13
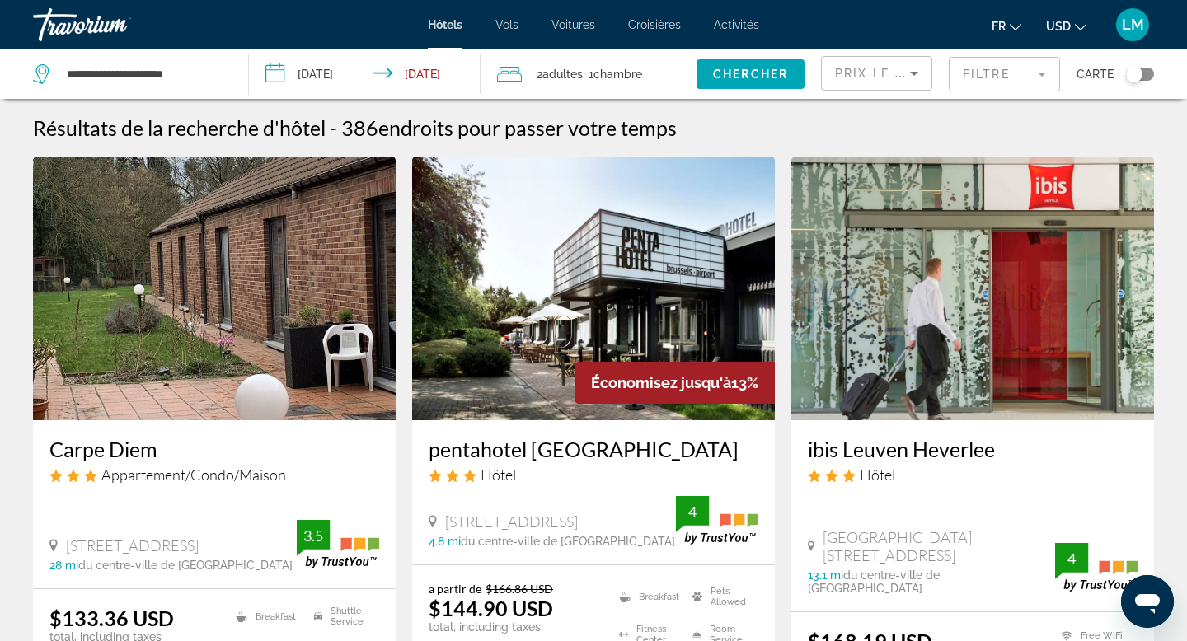
click at [999, 71] on mat-form-field "Filtre" at bounding box center [1004, 74] width 111 height 35
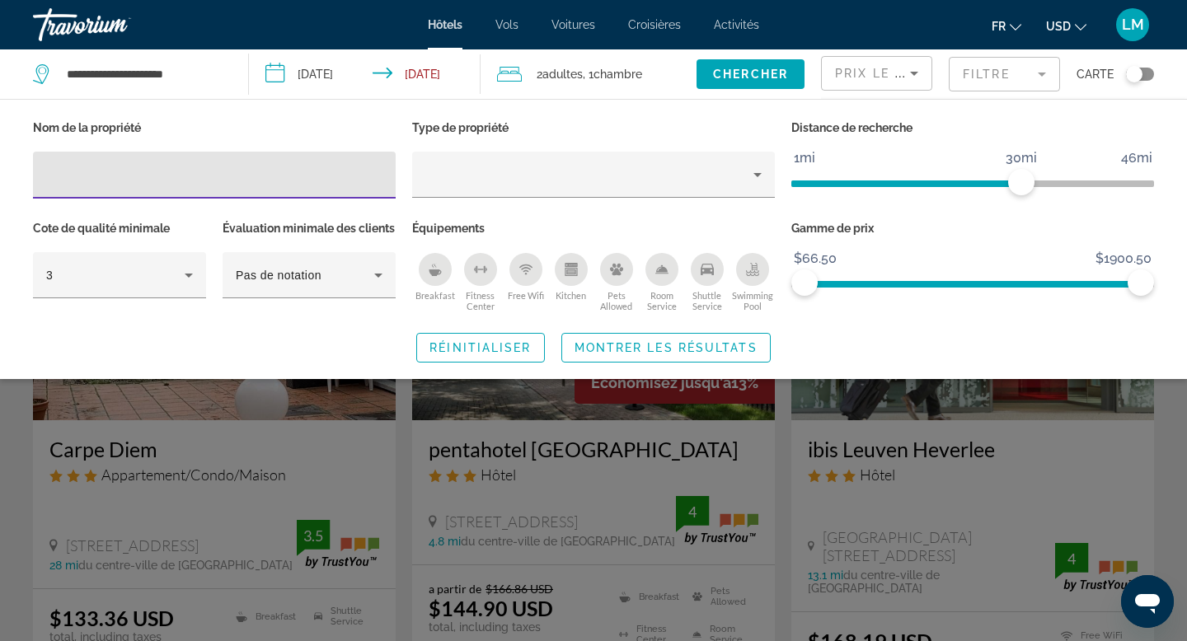
click at [432, 270] on icon "Breakfast" at bounding box center [435, 273] width 12 height 7
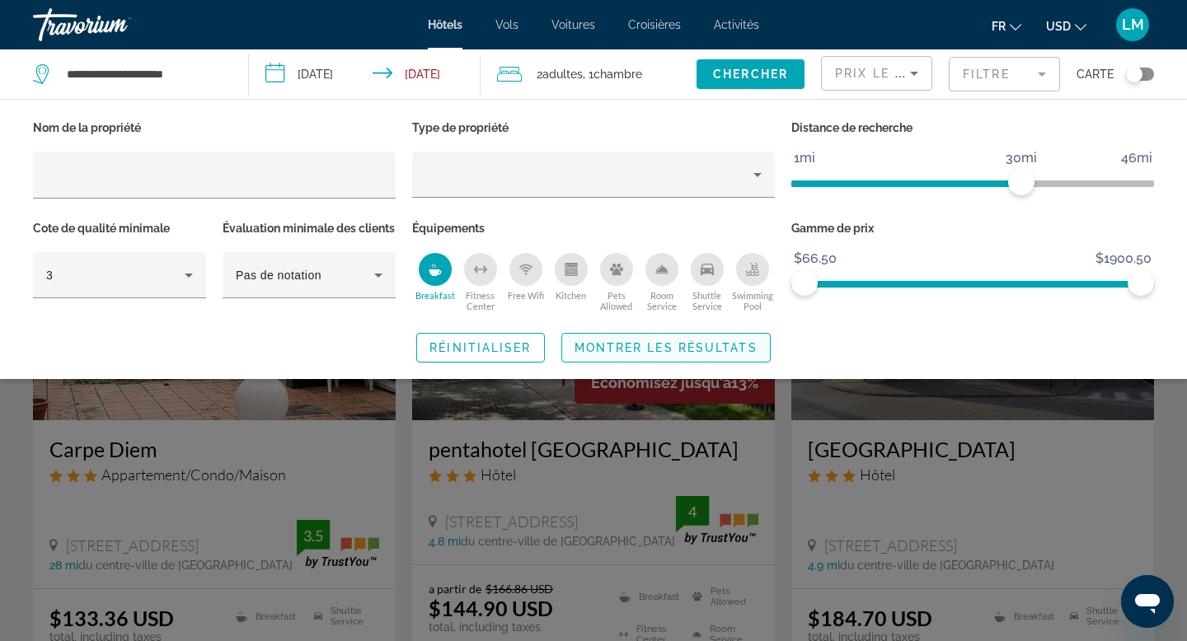
click at [632, 368] on span "Search widget" at bounding box center [666, 348] width 208 height 40
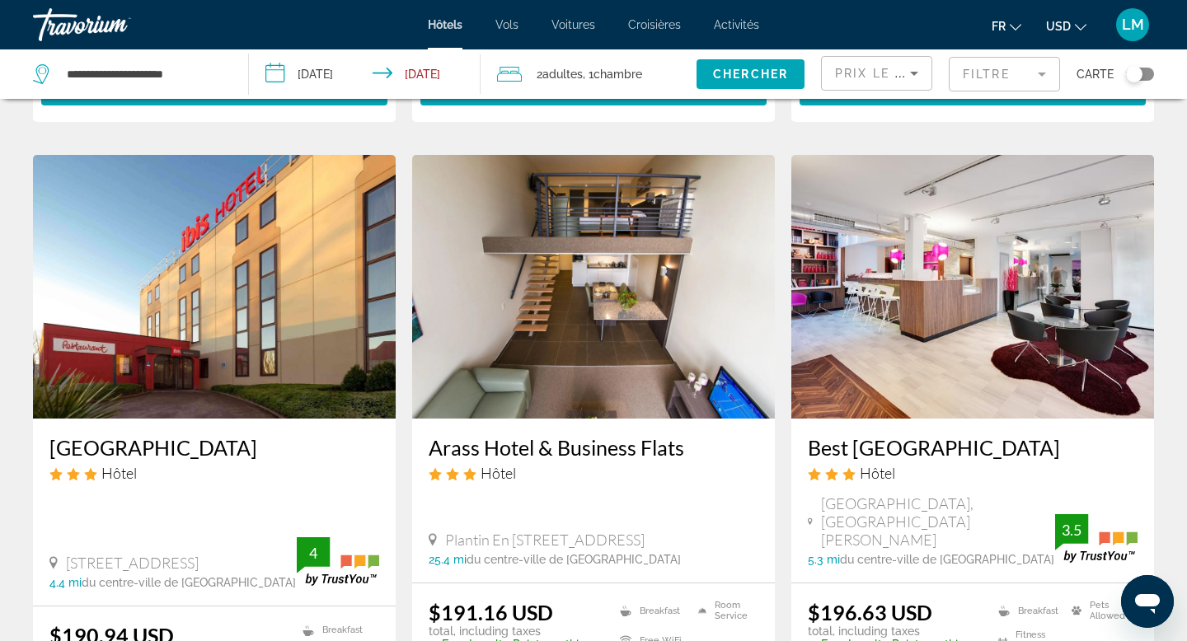
scroll to position [637, 0]
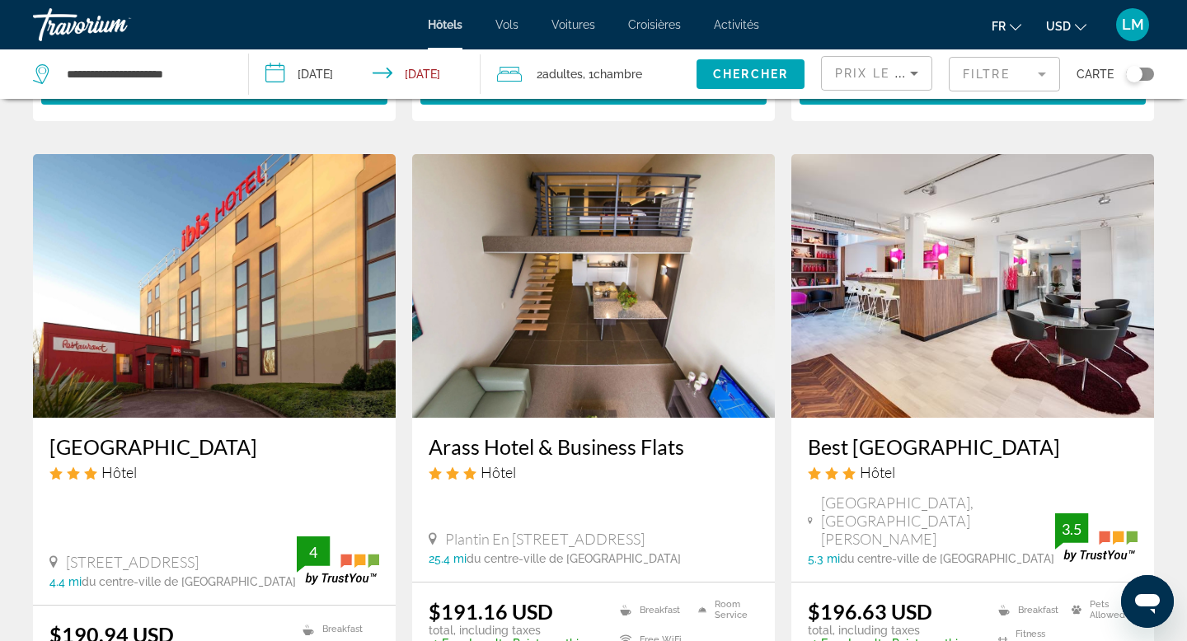
click at [1147, 75] on div "Toggle map" at bounding box center [1140, 74] width 28 height 13
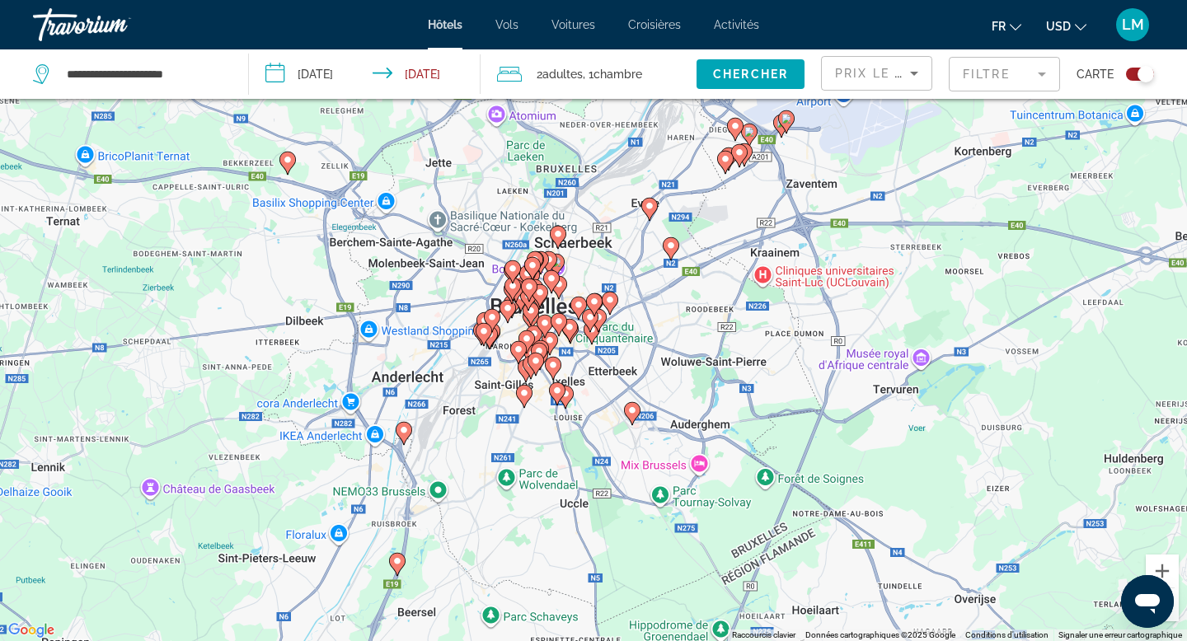
drag, startPoint x: 543, startPoint y: 274, endPoint x: 607, endPoint y: 379, distance: 123.6
click at [607, 378] on div "Pour activer le glissement avec le clavier, appuyez sur Alt+Entrée. Une fois ce…" at bounding box center [593, 320] width 1187 height 641
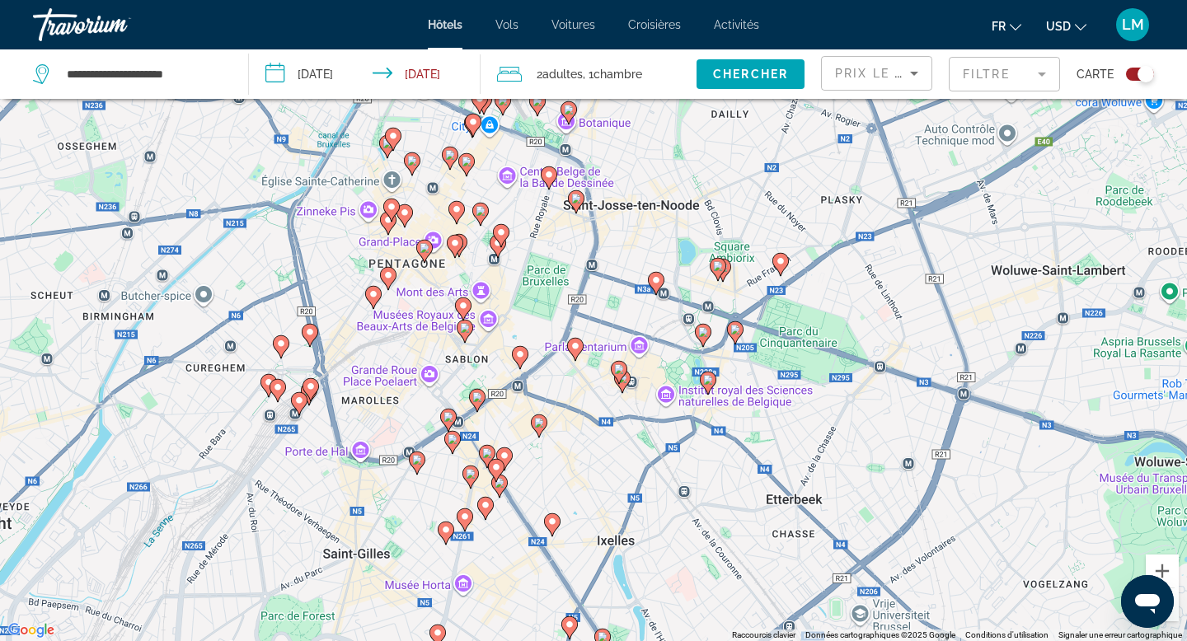
drag, startPoint x: 467, startPoint y: 232, endPoint x: 556, endPoint y: 299, distance: 111.8
click at [556, 299] on div "Pour activer le glissement avec le clavier, appuyez sur Alt+Entrée. Une fois ce…" at bounding box center [593, 320] width 1187 height 641
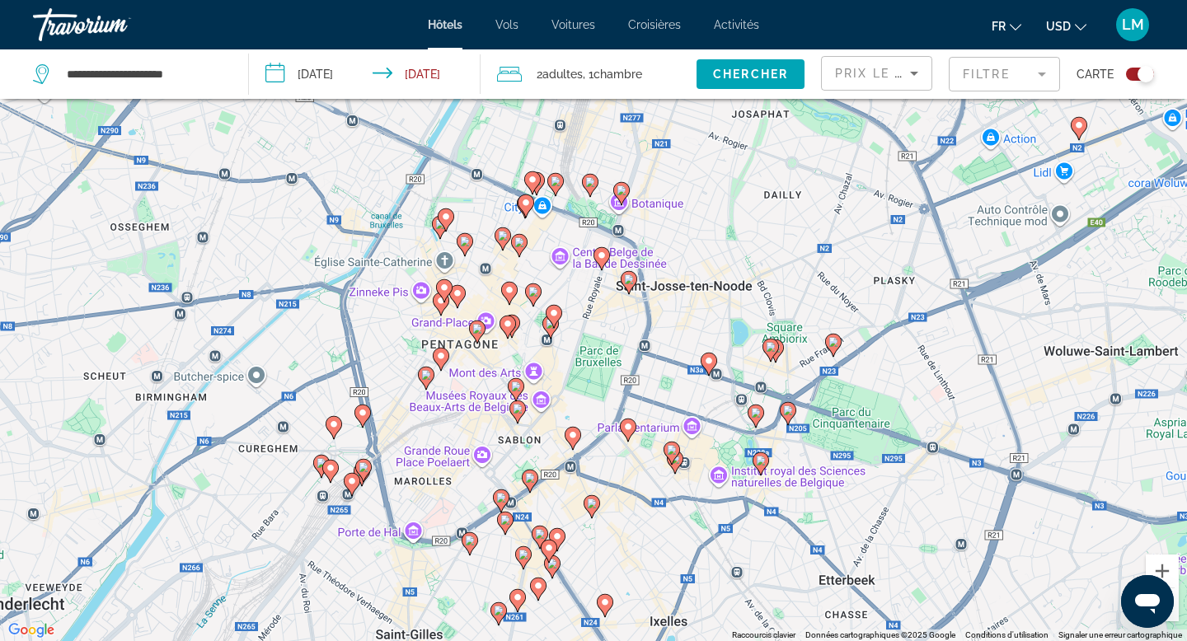
drag, startPoint x: 559, startPoint y: 254, endPoint x: 601, endPoint y: 322, distance: 79.6
click at [601, 322] on div "Pour activer le glissement avec le clavier, appuyez sur Alt+Entrée. Une fois ce…" at bounding box center [593, 320] width 1187 height 641
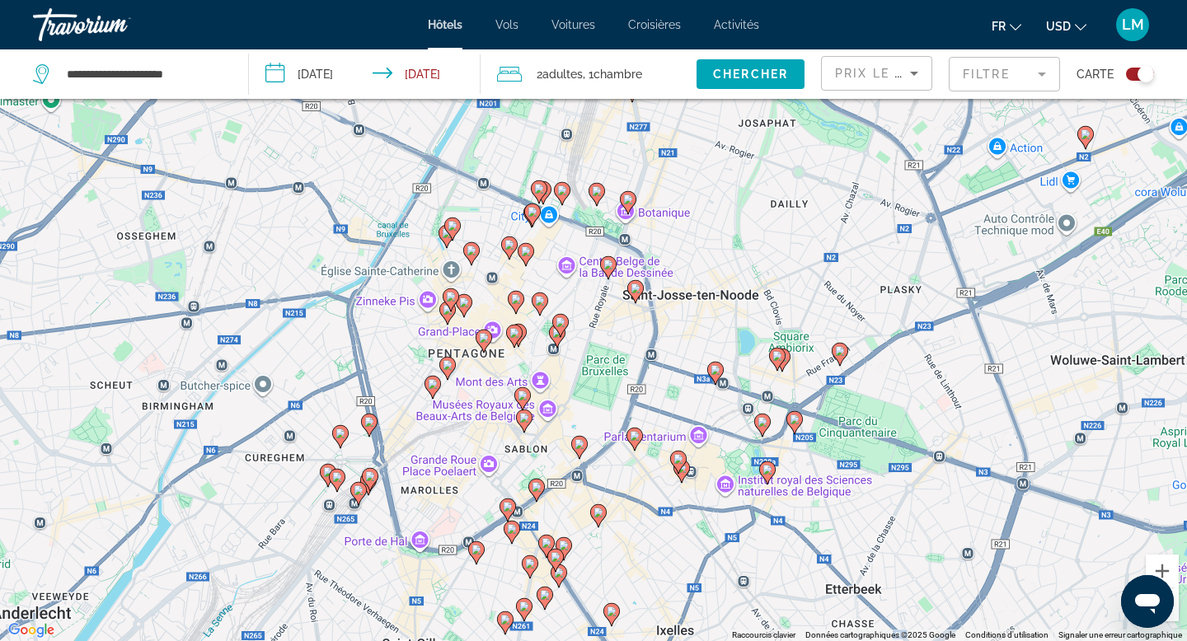
click at [544, 306] on icon "Main content" at bounding box center [540, 304] width 15 height 21
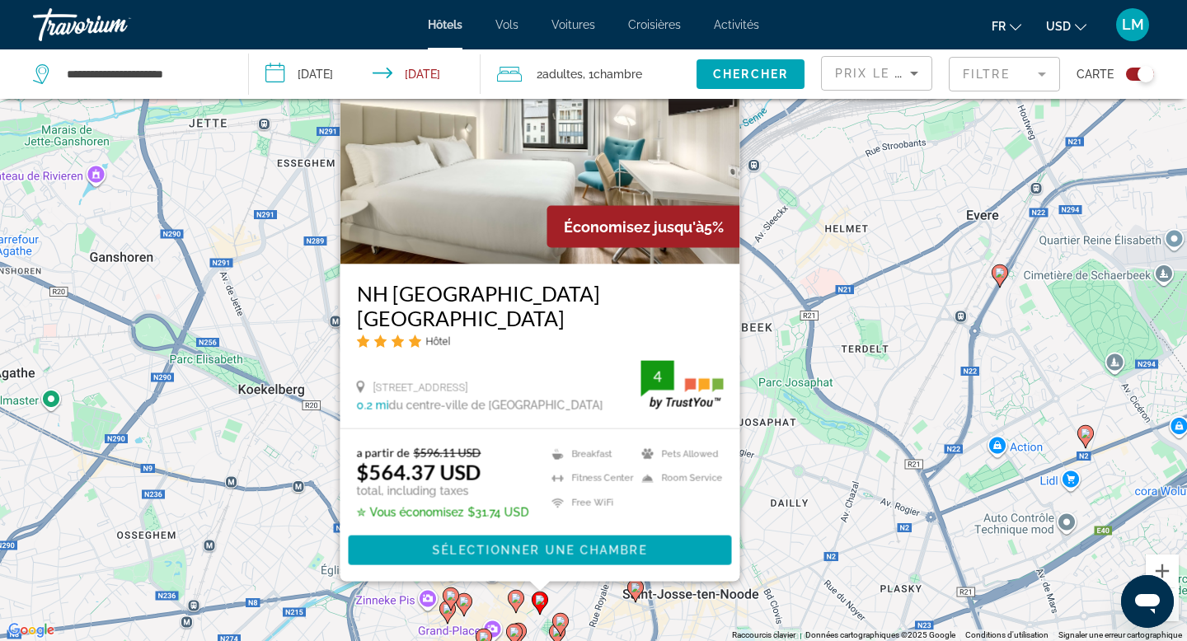
click at [892, 68] on span "Prix le plus bas" at bounding box center [899, 73] width 129 height 13
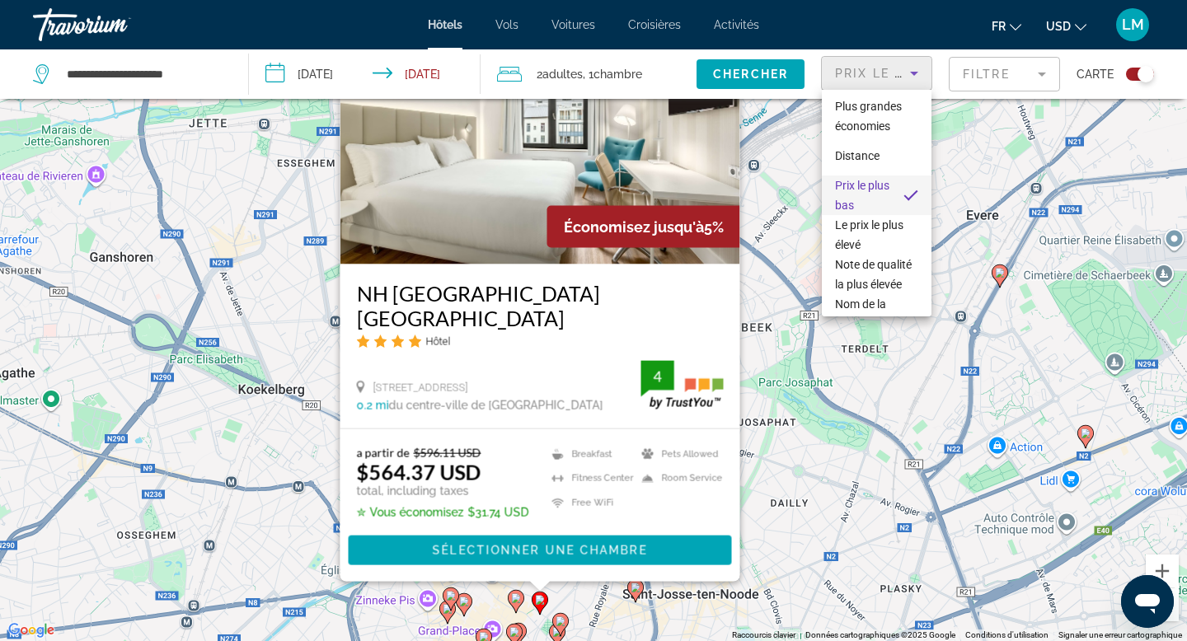
click at [999, 79] on div at bounding box center [593, 320] width 1187 height 641
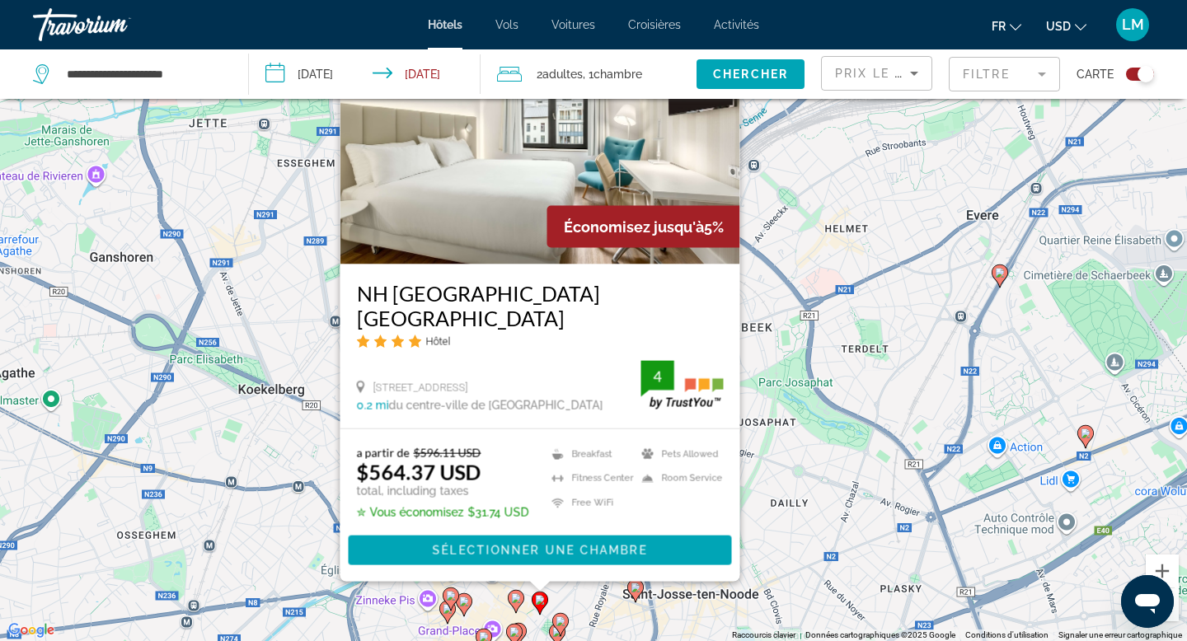
click at [999, 79] on mat-form-field "Filtre" at bounding box center [1004, 74] width 111 height 35
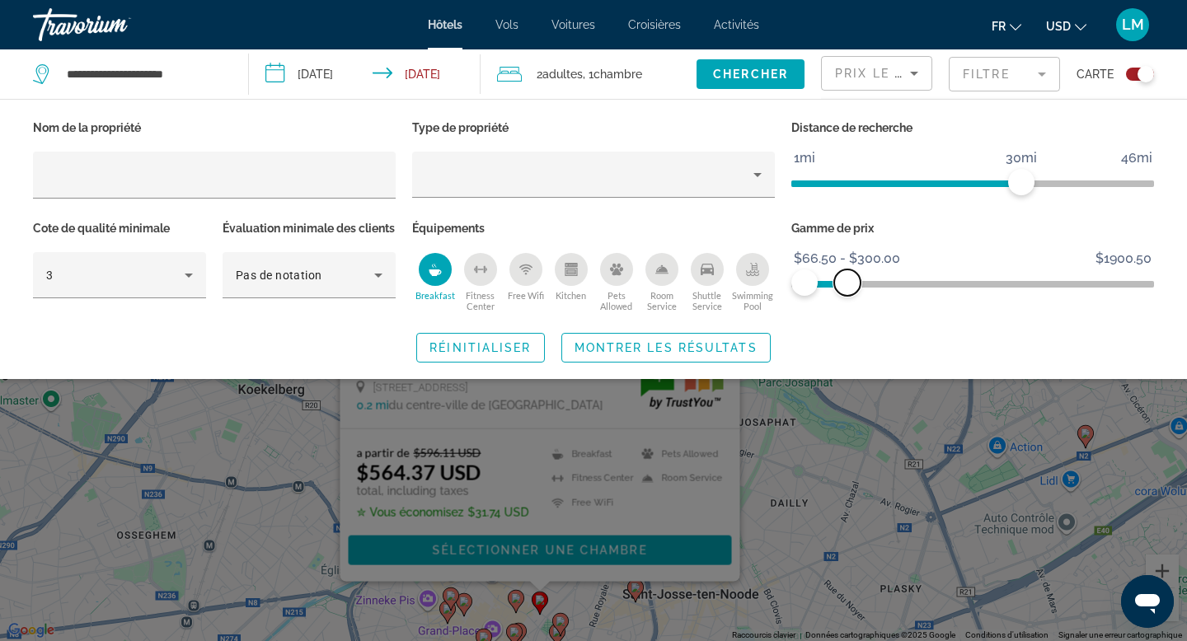
drag, startPoint x: 1139, startPoint y: 285, endPoint x: 848, endPoint y: 275, distance: 291.3
click at [848, 275] on span "ngx-slider-max" at bounding box center [847, 283] width 26 height 26
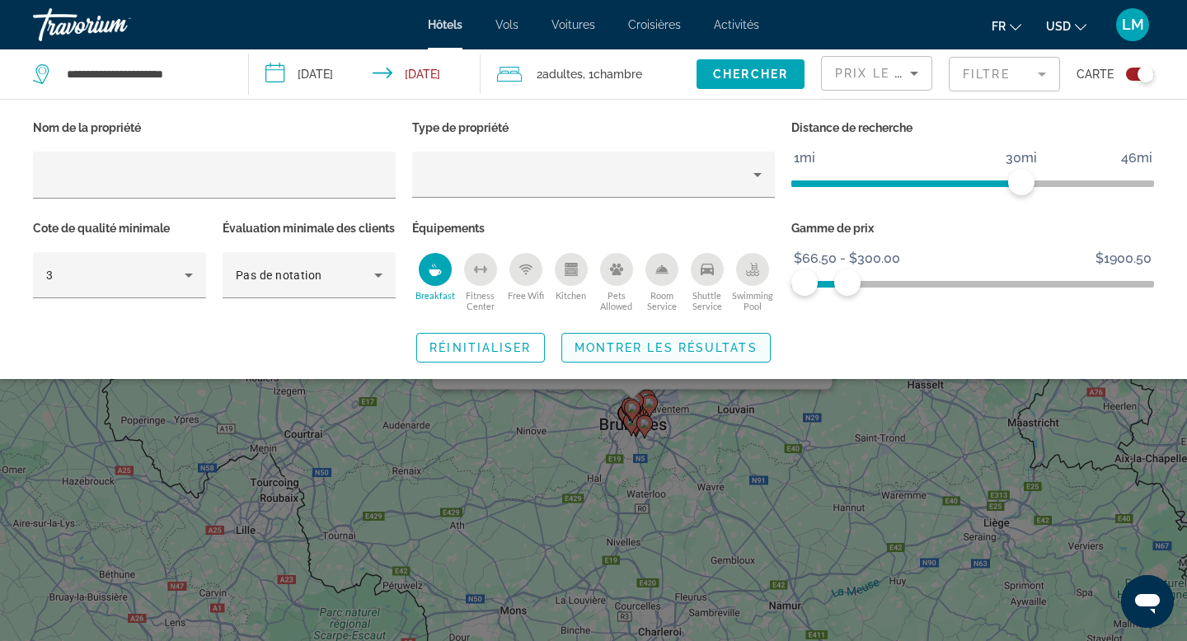
click at [670, 355] on span "Montrer les résultats" at bounding box center [666, 347] width 183 height 13
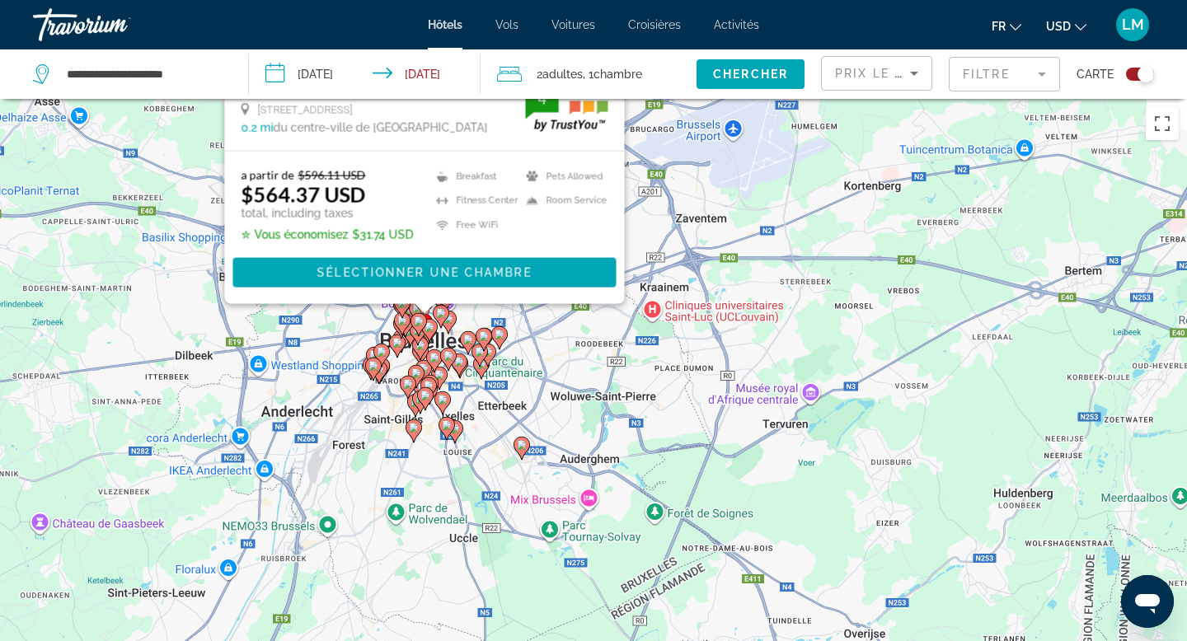
drag, startPoint x: 444, startPoint y: 406, endPoint x: 550, endPoint y: 468, distance: 123.5
click at [550, 468] on div "Pour activer le glissement avec le clavier, appuyez sur Alt+Entrée. Une fois ce…" at bounding box center [593, 419] width 1187 height 641
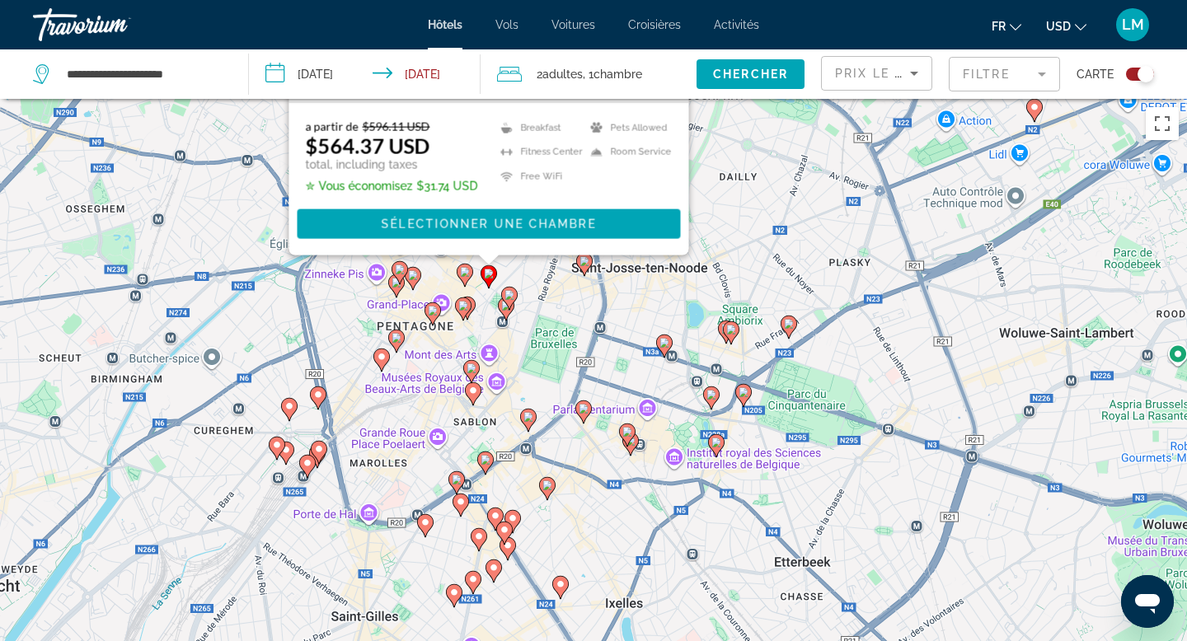
click at [1020, 73] on mat-form-field "Filtre" at bounding box center [1004, 74] width 111 height 35
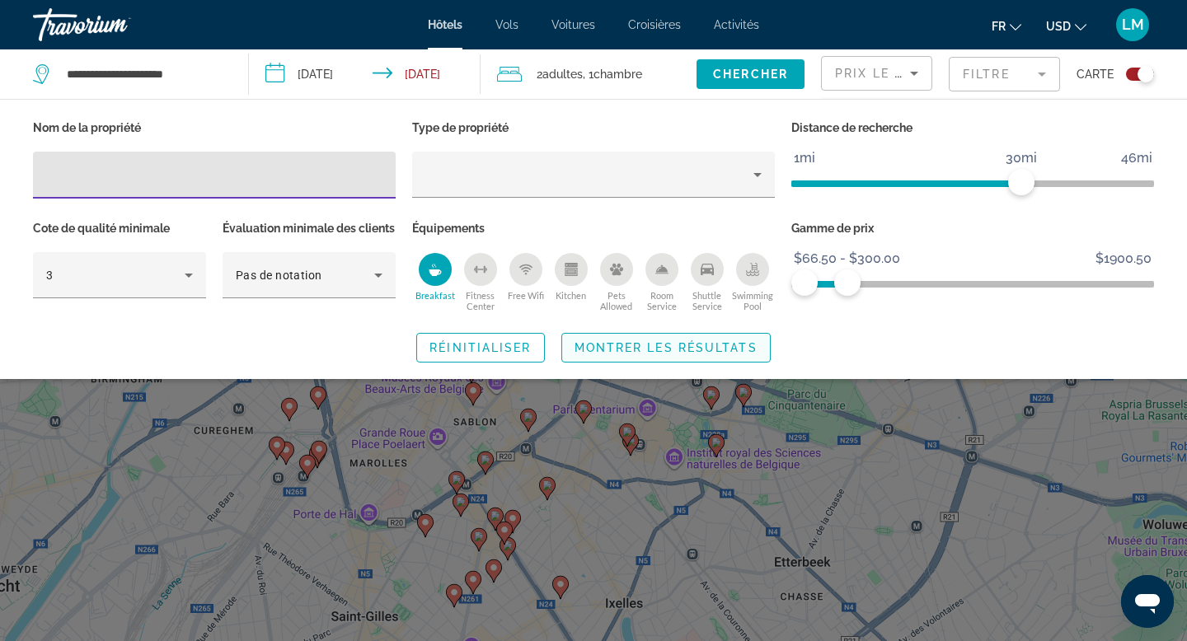
click at [623, 355] on span "Montrer les résultats" at bounding box center [666, 347] width 183 height 13
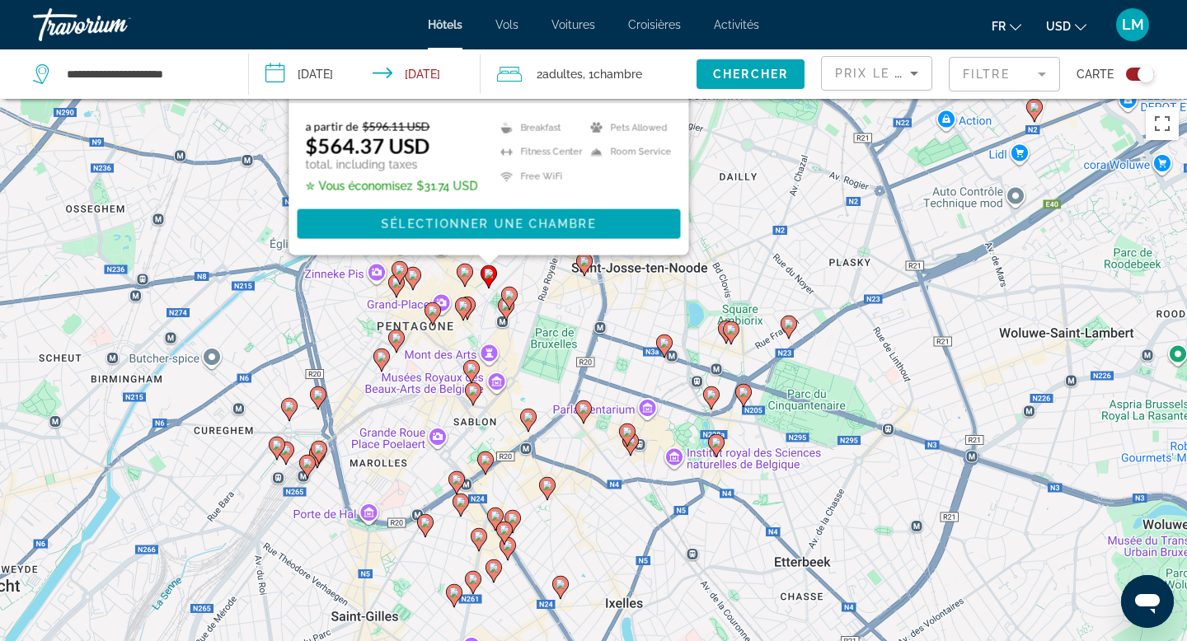
click at [1132, 78] on div "Toggle map" at bounding box center [1140, 74] width 28 height 13
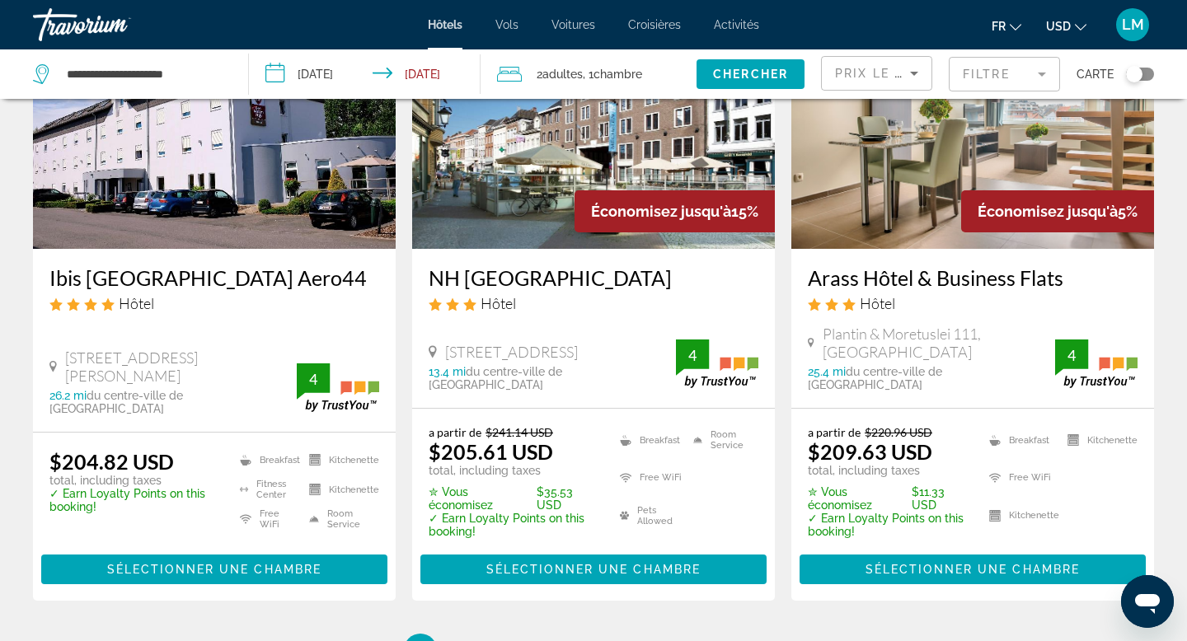
scroll to position [2089, 0]
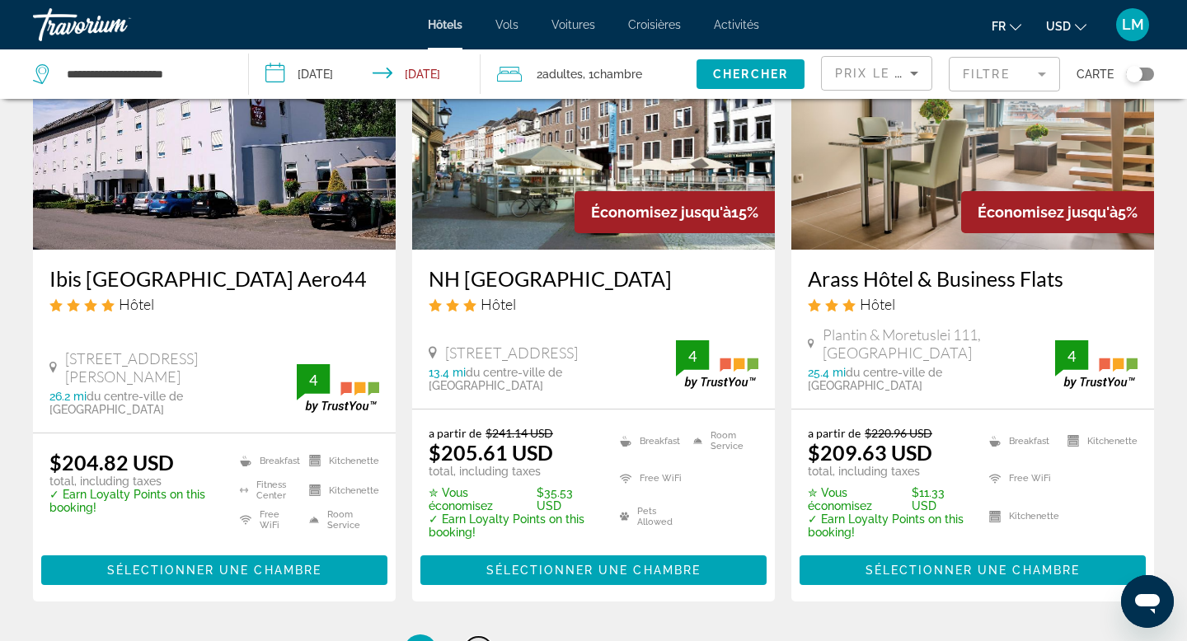
click at [479, 641] on span "2" at bounding box center [478, 651] width 8 height 18
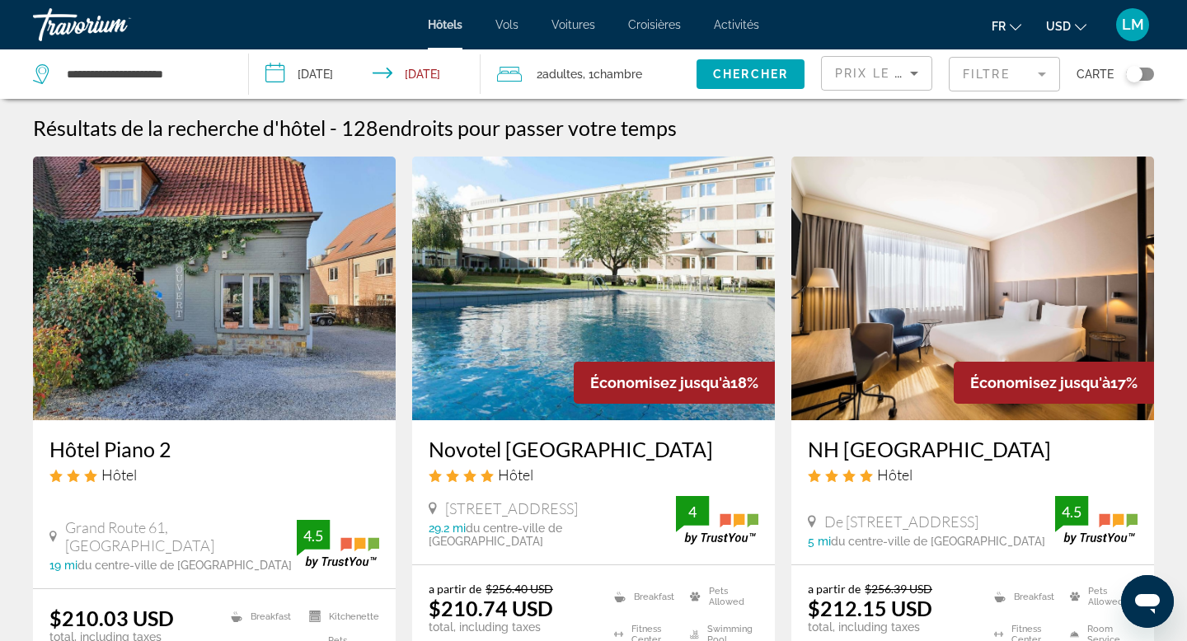
click at [1032, 76] on mat-form-field "Filtre" at bounding box center [1004, 74] width 111 height 35
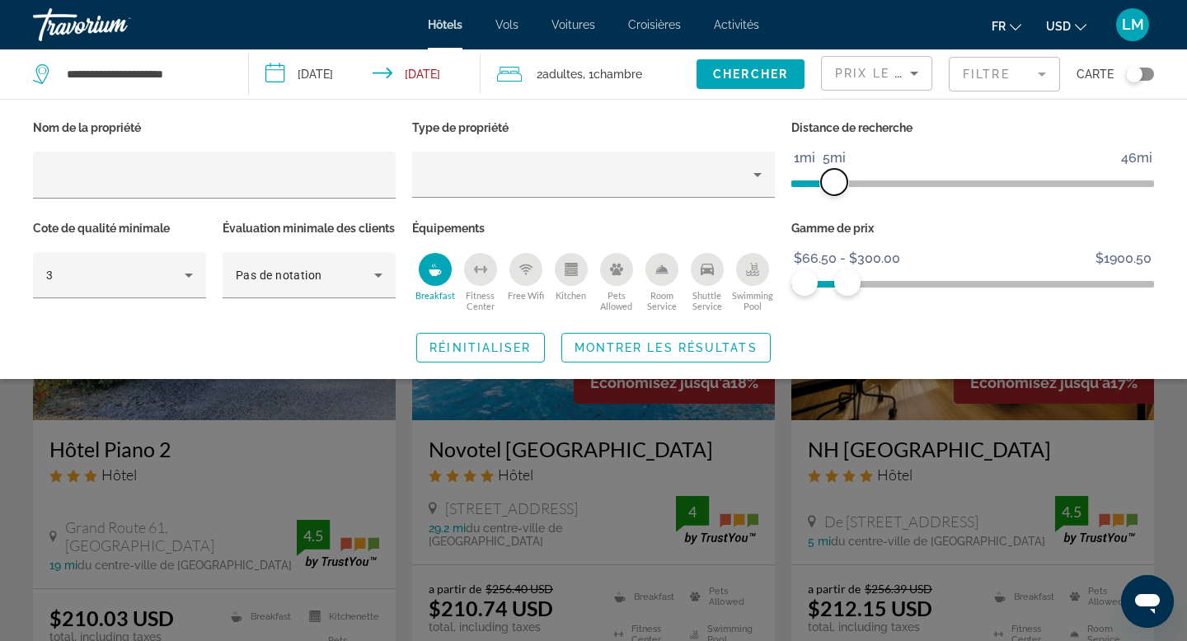
drag, startPoint x: 1016, startPoint y: 174, endPoint x: 832, endPoint y: 190, distance: 184.5
click at [832, 190] on span "ngx-slider" at bounding box center [834, 182] width 26 height 26
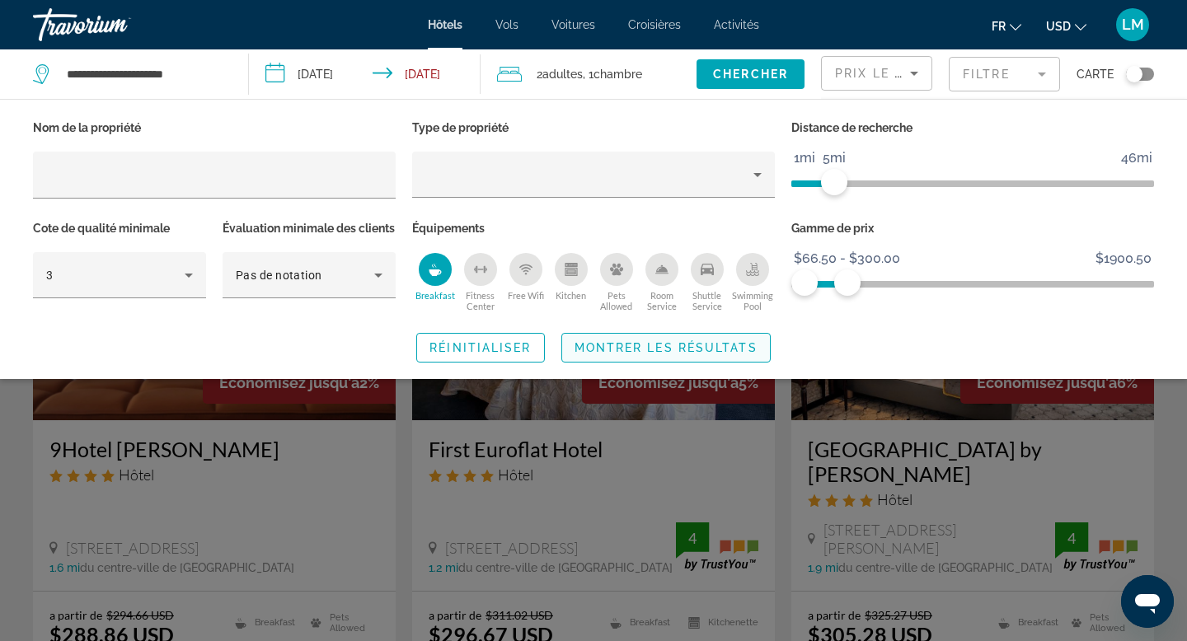
click at [726, 362] on span "Search widget" at bounding box center [666, 348] width 208 height 40
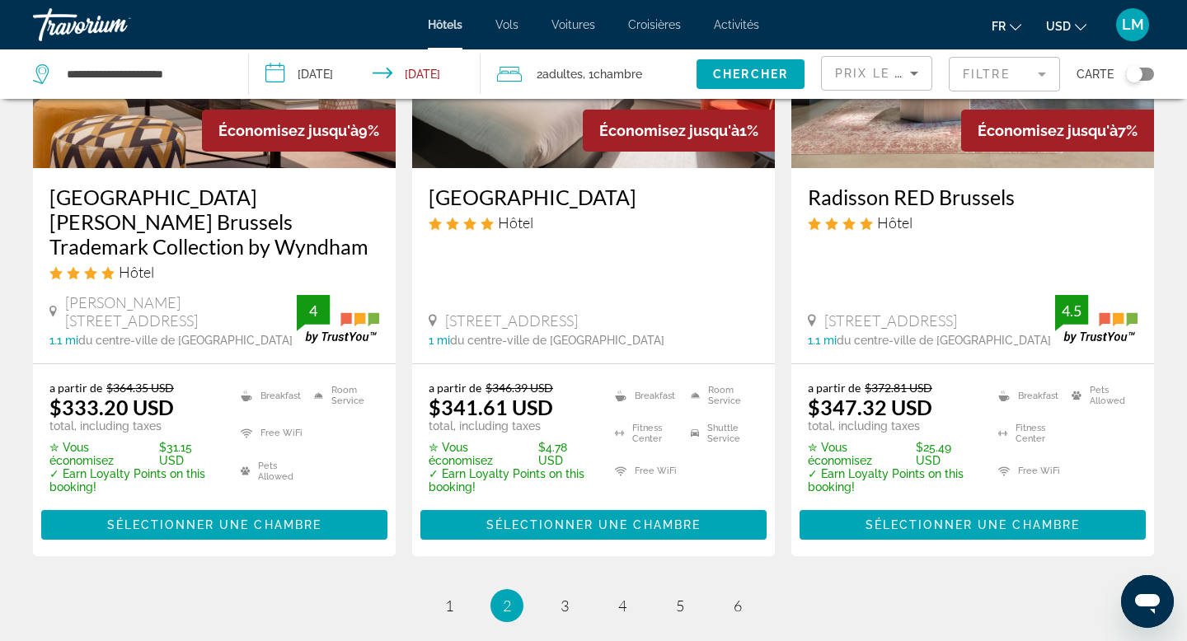
scroll to position [2221, 0]
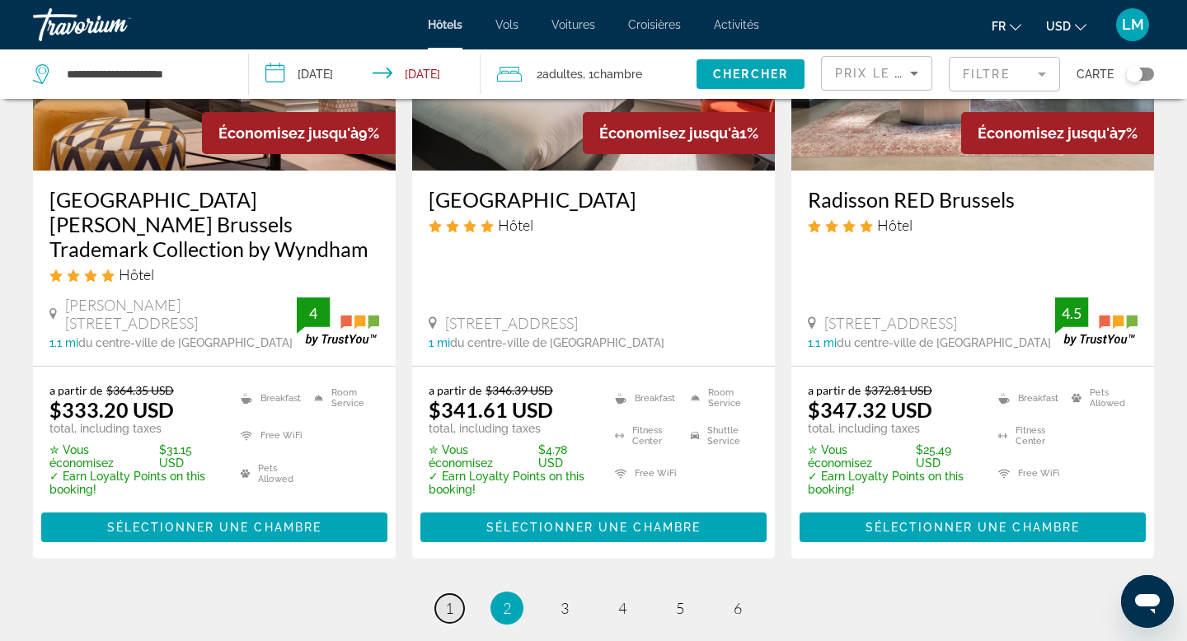
click at [452, 594] on link "page 1" at bounding box center [449, 608] width 29 height 29
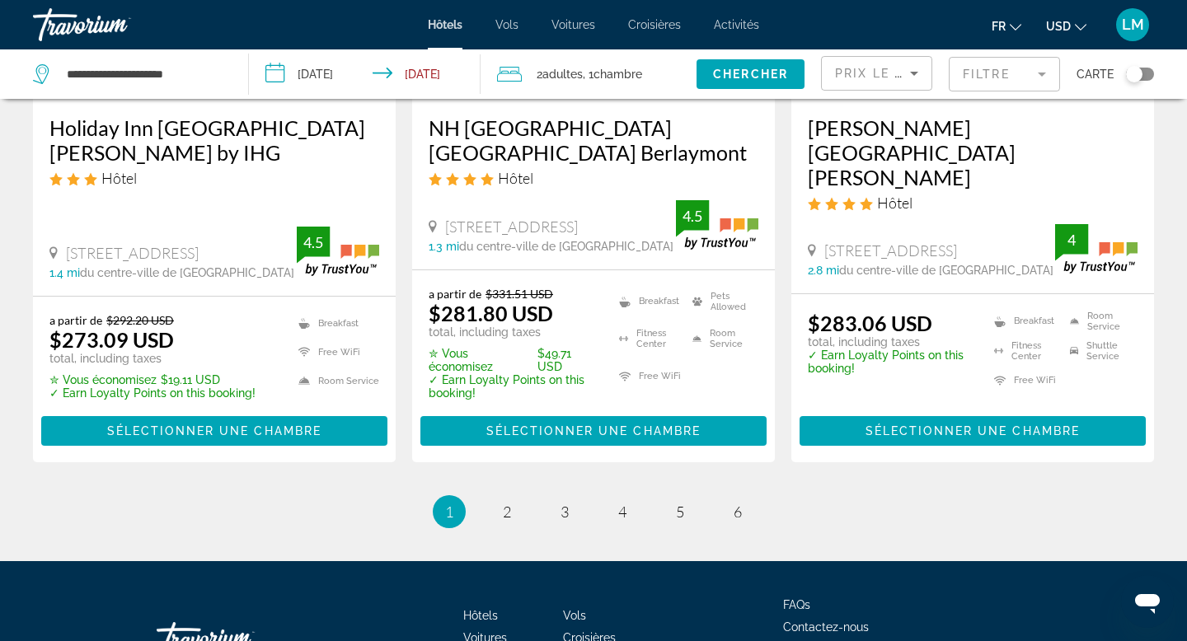
scroll to position [2332, 0]
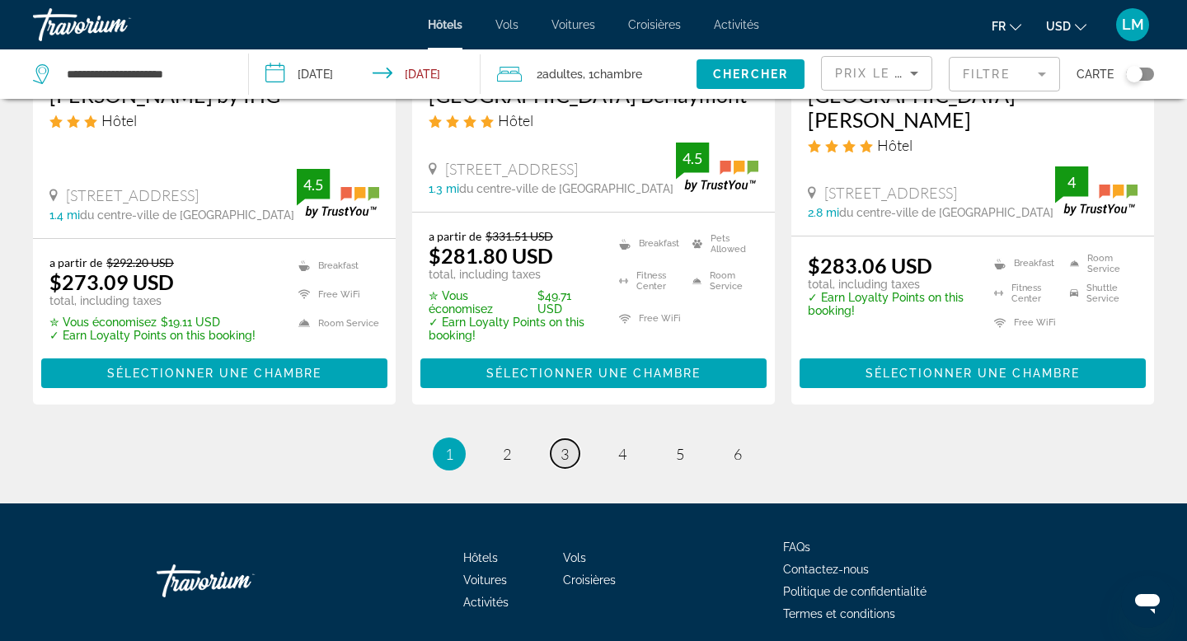
click at [571, 439] on link "page 3" at bounding box center [565, 453] width 29 height 29
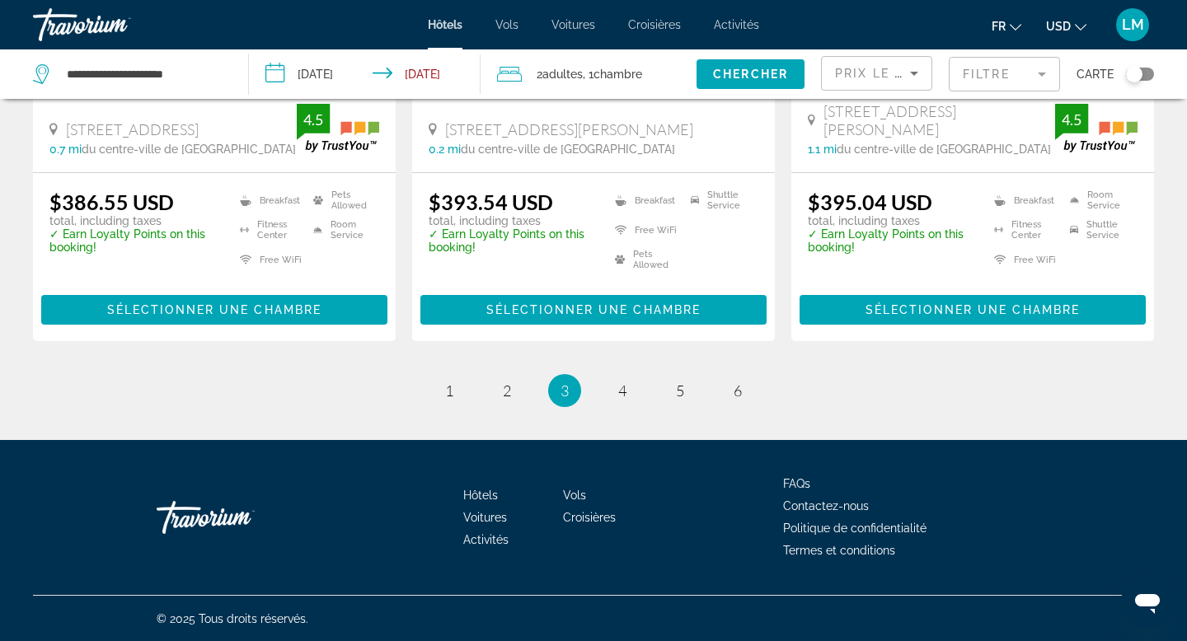
scroll to position [2329, 0]
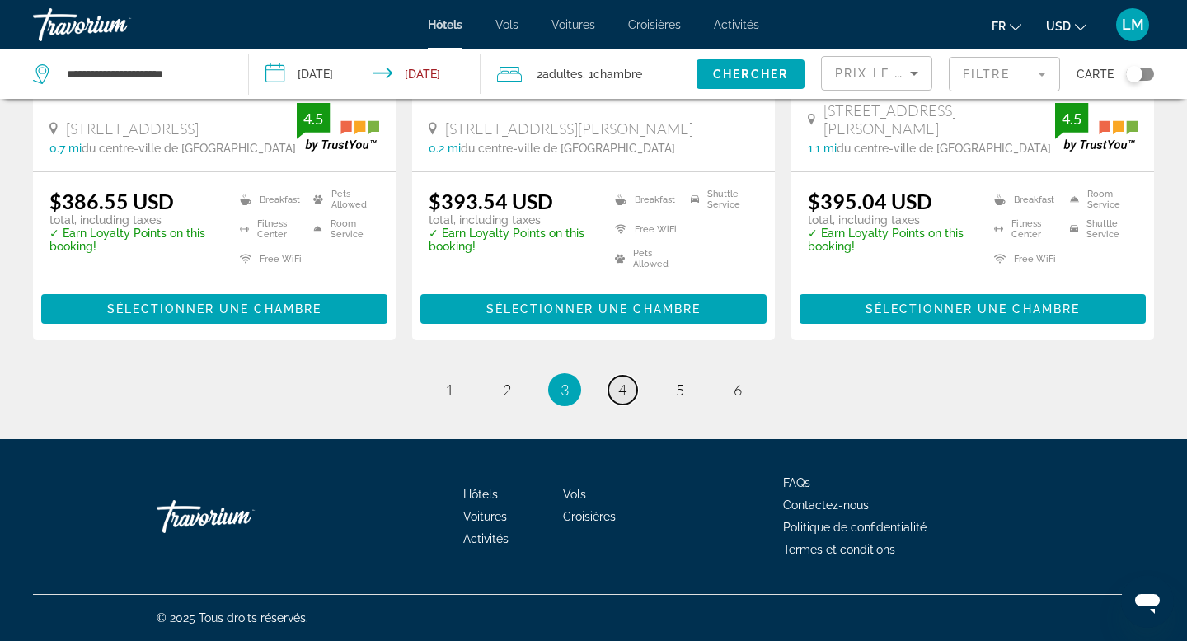
click at [610, 388] on link "page 4" at bounding box center [623, 390] width 29 height 29
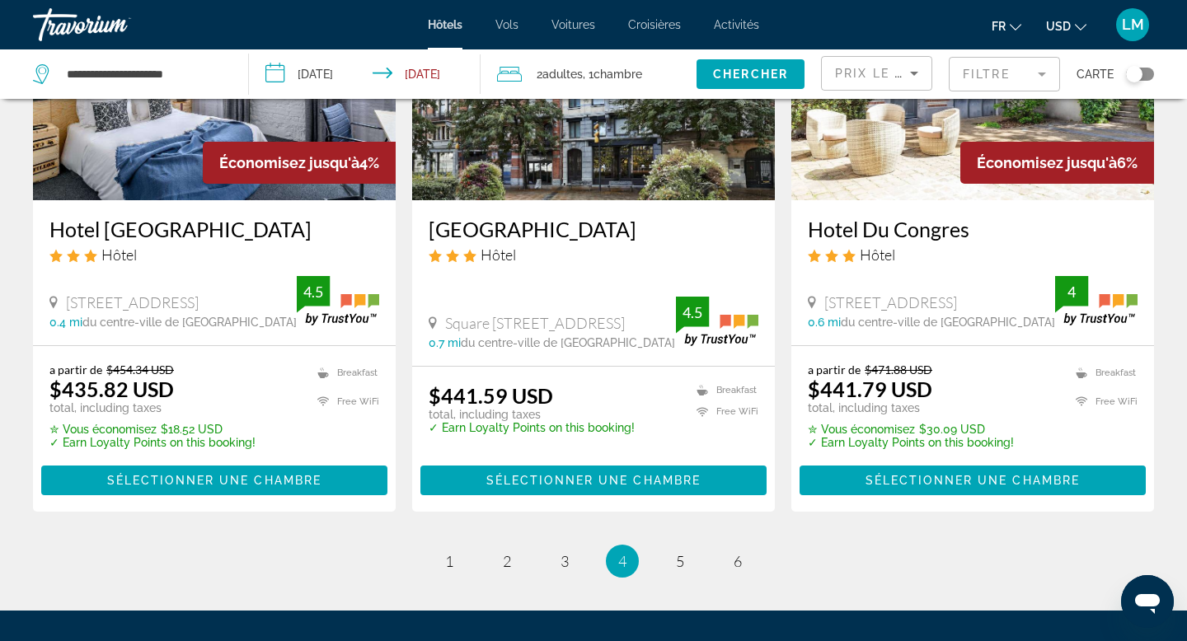
scroll to position [2317, 0]
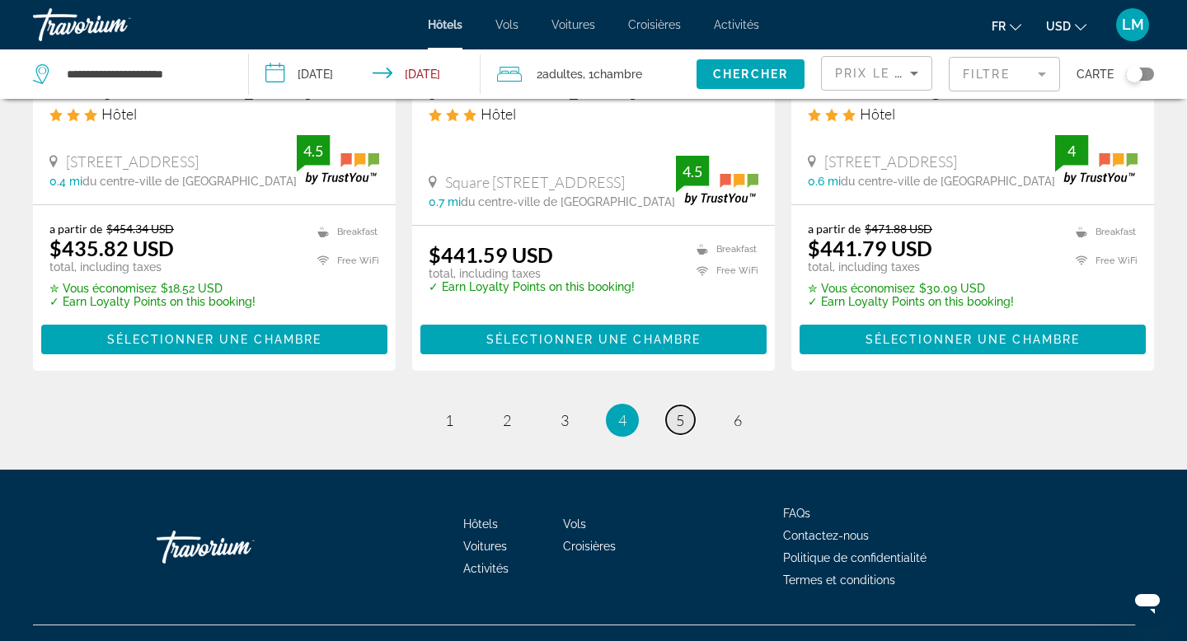
click at [670, 406] on link "page 5" at bounding box center [680, 420] width 29 height 29
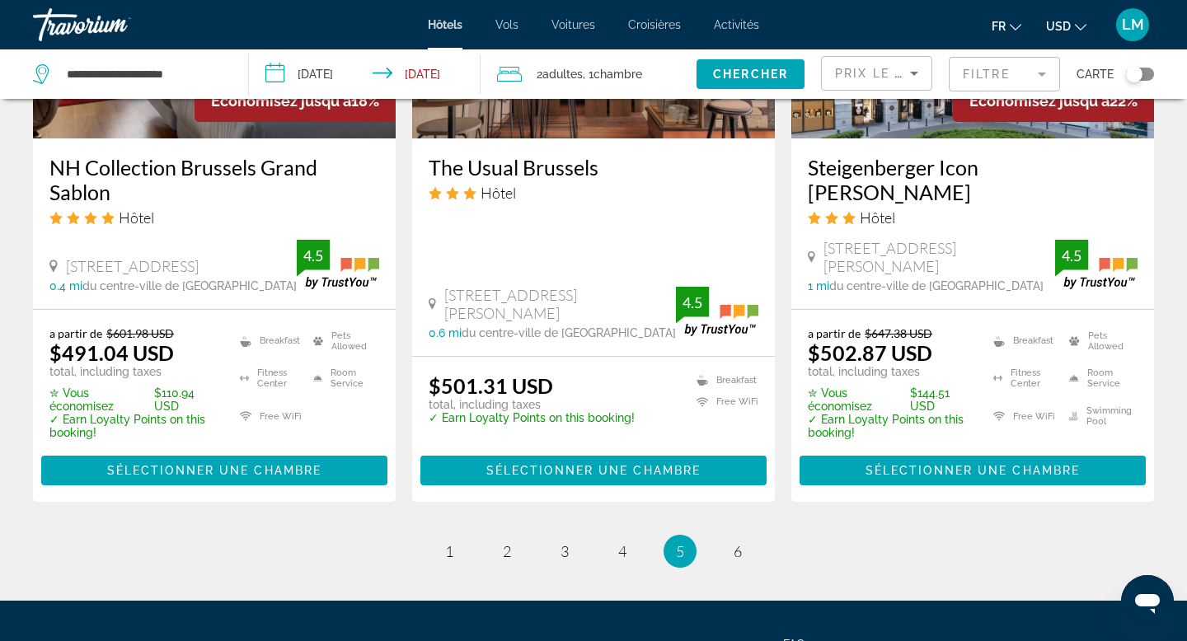
scroll to position [2333, 0]
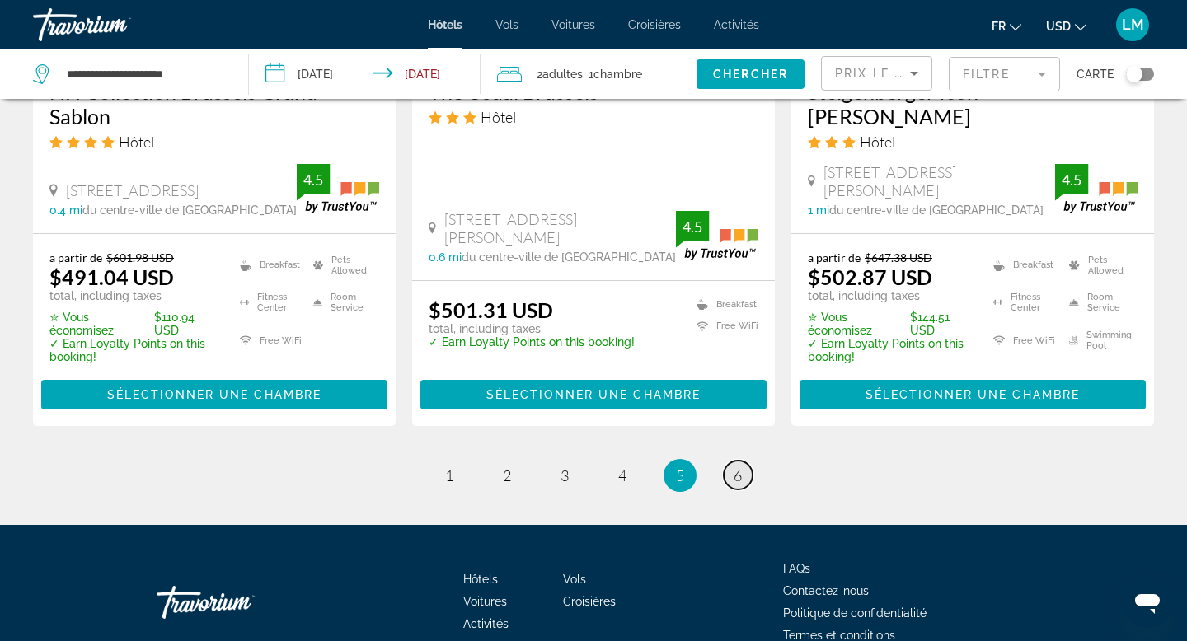
click at [739, 467] on span "6" at bounding box center [738, 476] width 8 height 18
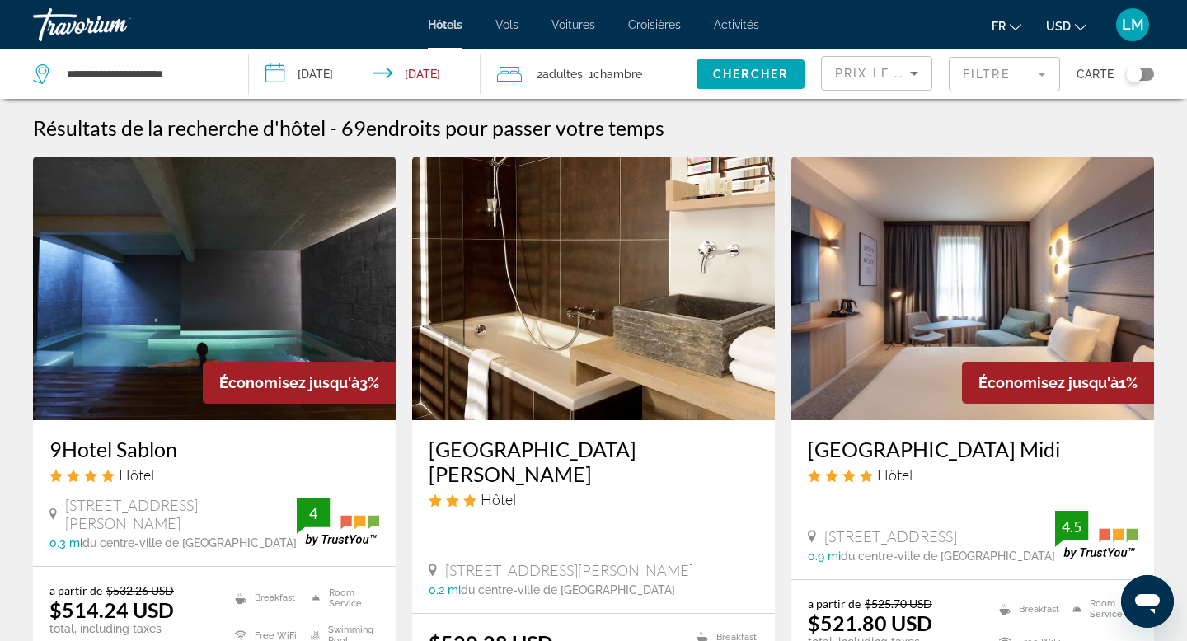
click at [1017, 65] on mat-form-field "Filtre" at bounding box center [1004, 74] width 111 height 35
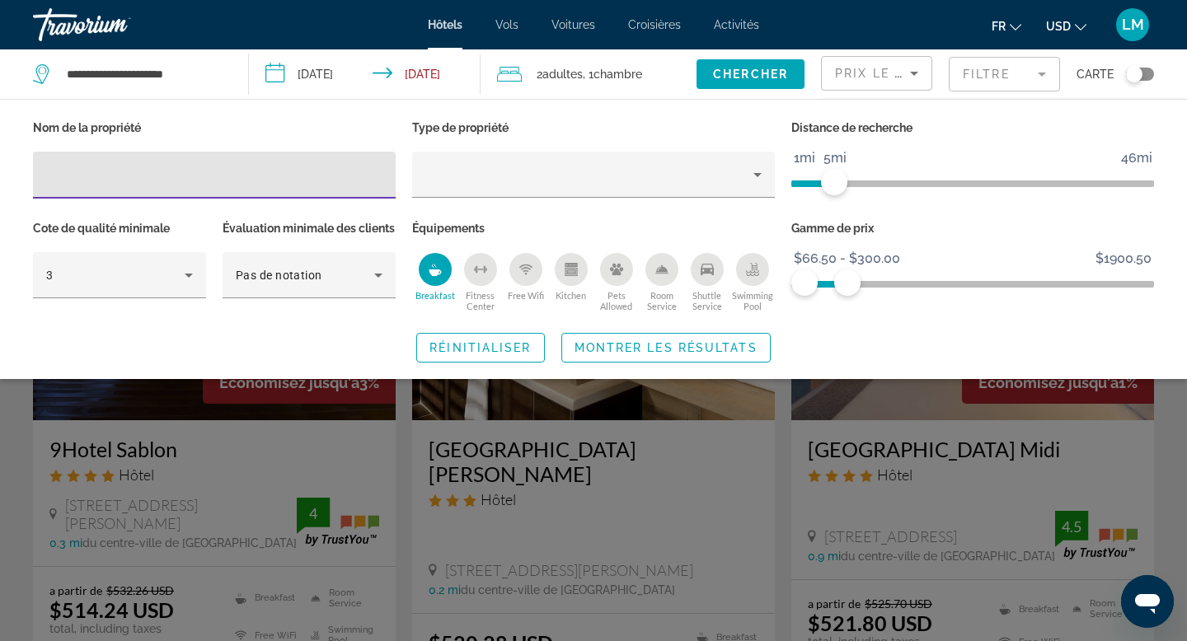
click at [851, 176] on span "ngx-slider" at bounding box center [973, 180] width 363 height 26
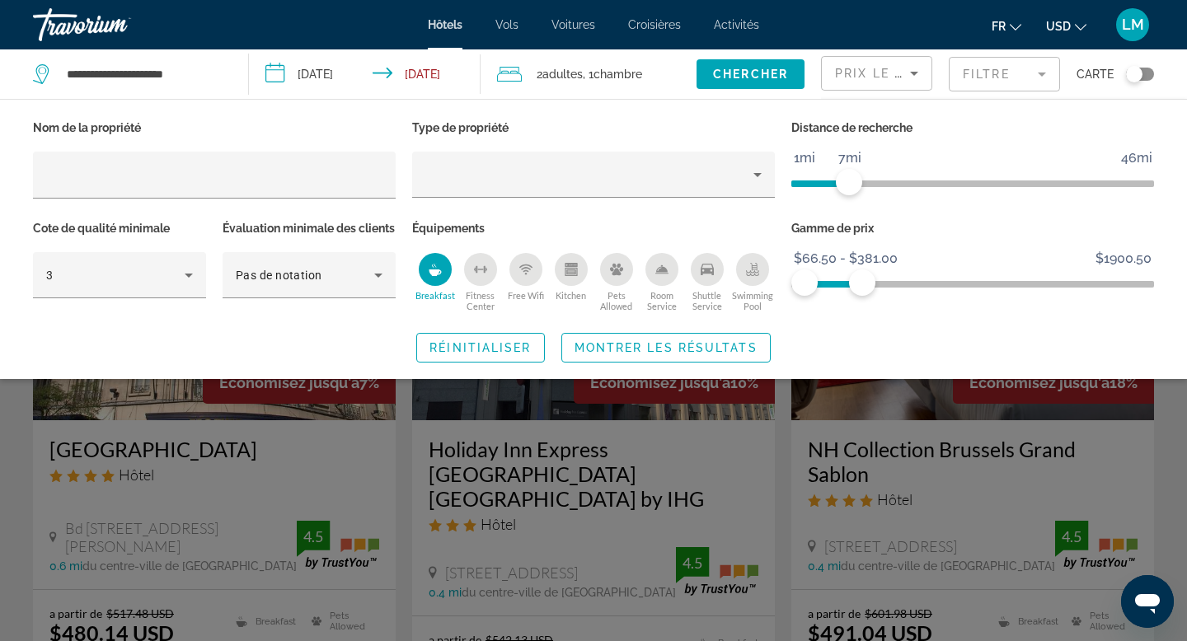
click at [862, 281] on span "ngx-slider" at bounding box center [973, 284] width 363 height 7
click at [638, 355] on span "Montrer les résultats" at bounding box center [666, 347] width 183 height 13
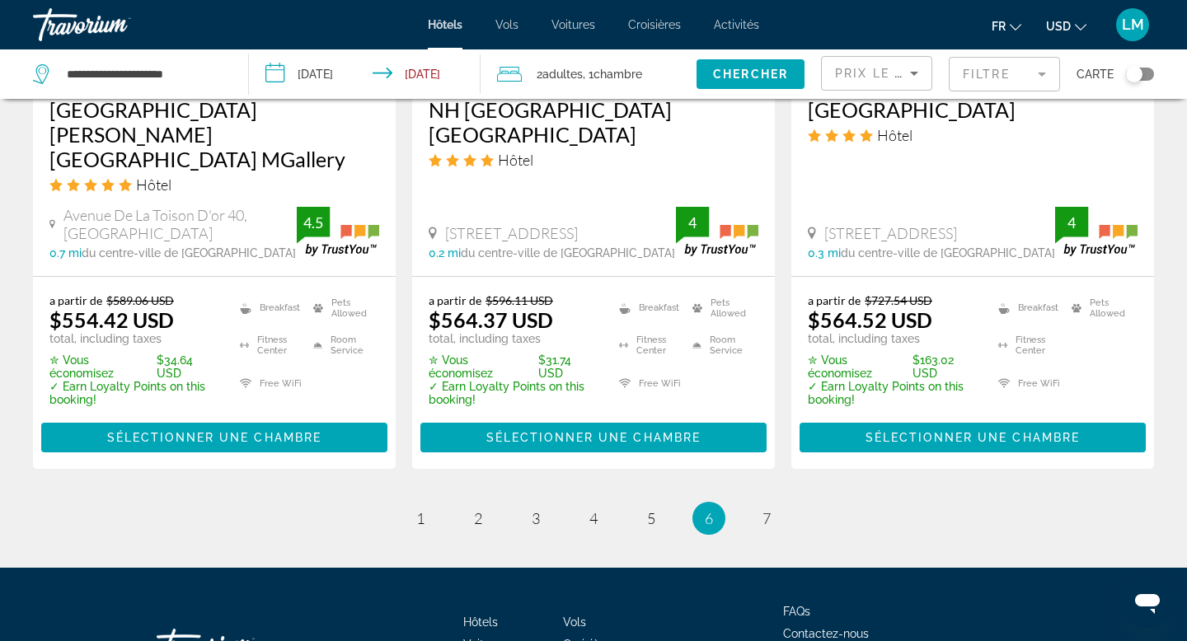
scroll to position [2347, 0]
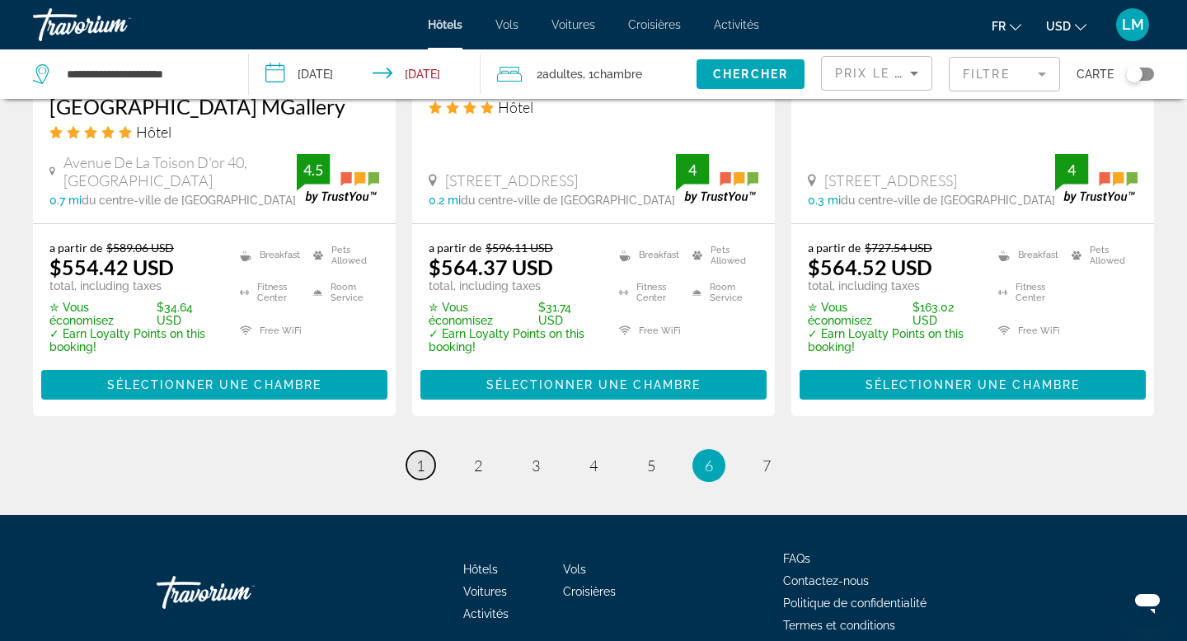
click at [419, 457] on span "1" at bounding box center [420, 466] width 8 height 18
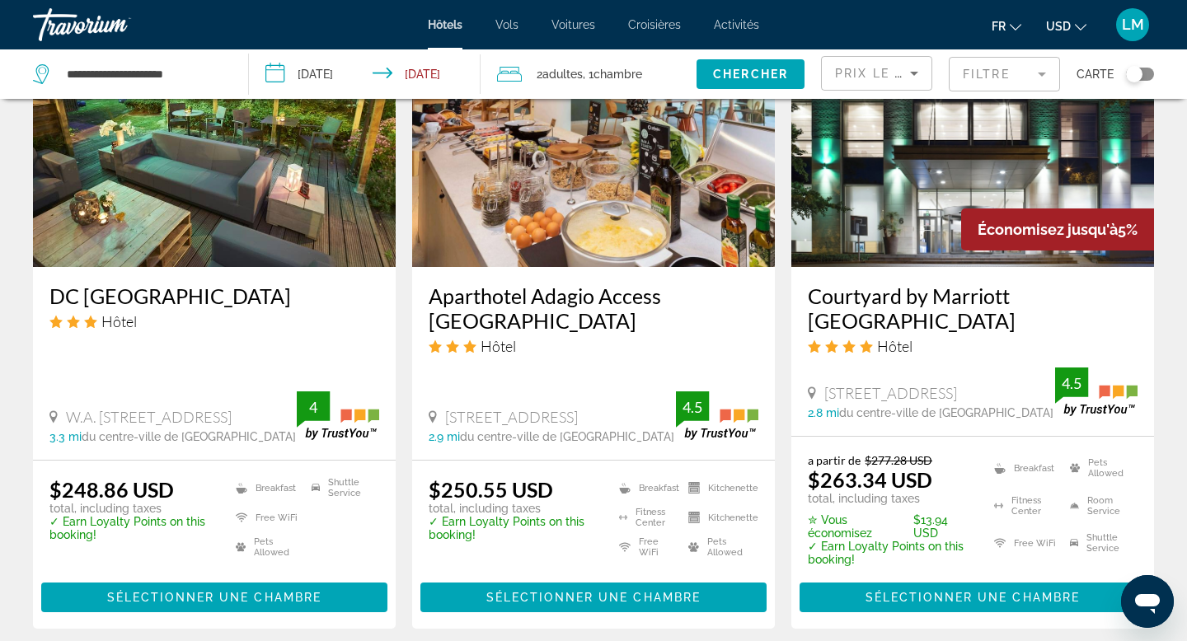
scroll to position [2113, 0]
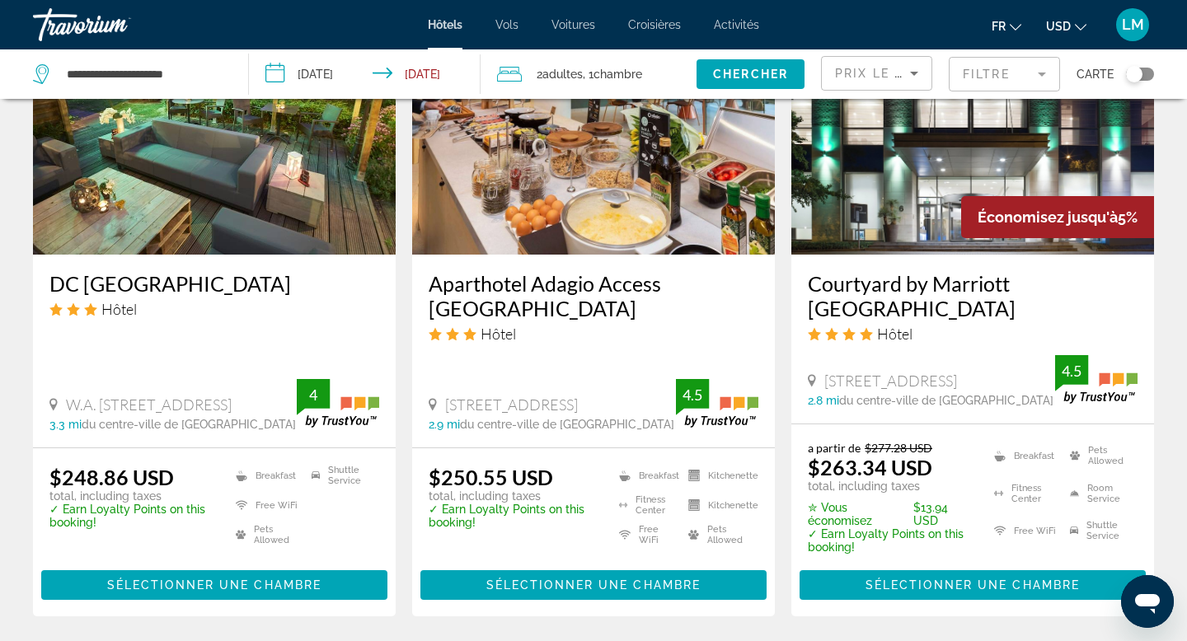
click at [234, 180] on img "Main content" at bounding box center [214, 123] width 363 height 264
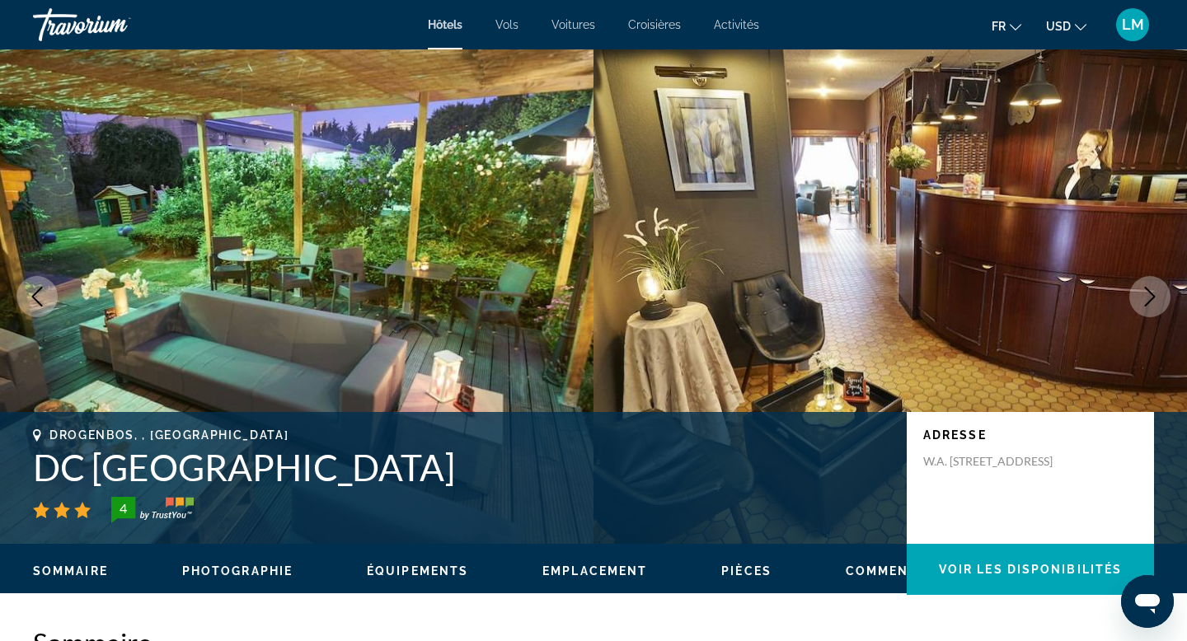
click at [1153, 293] on icon "Next image" at bounding box center [1150, 297] width 20 height 20
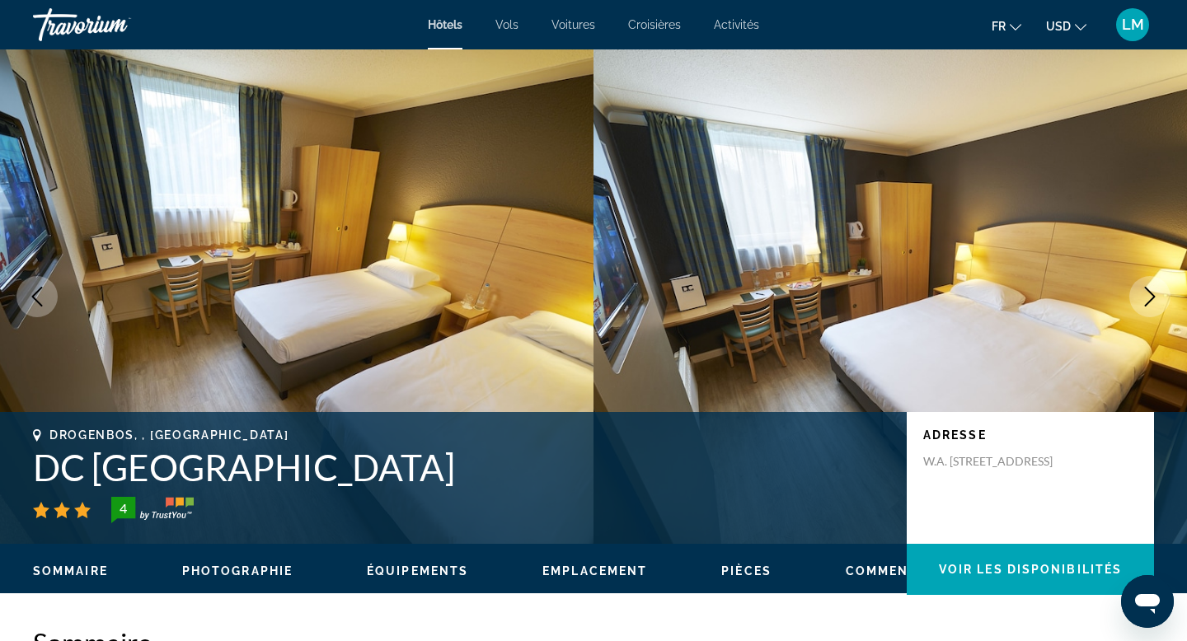
click at [1153, 295] on icon "Next image" at bounding box center [1150, 297] width 11 height 20
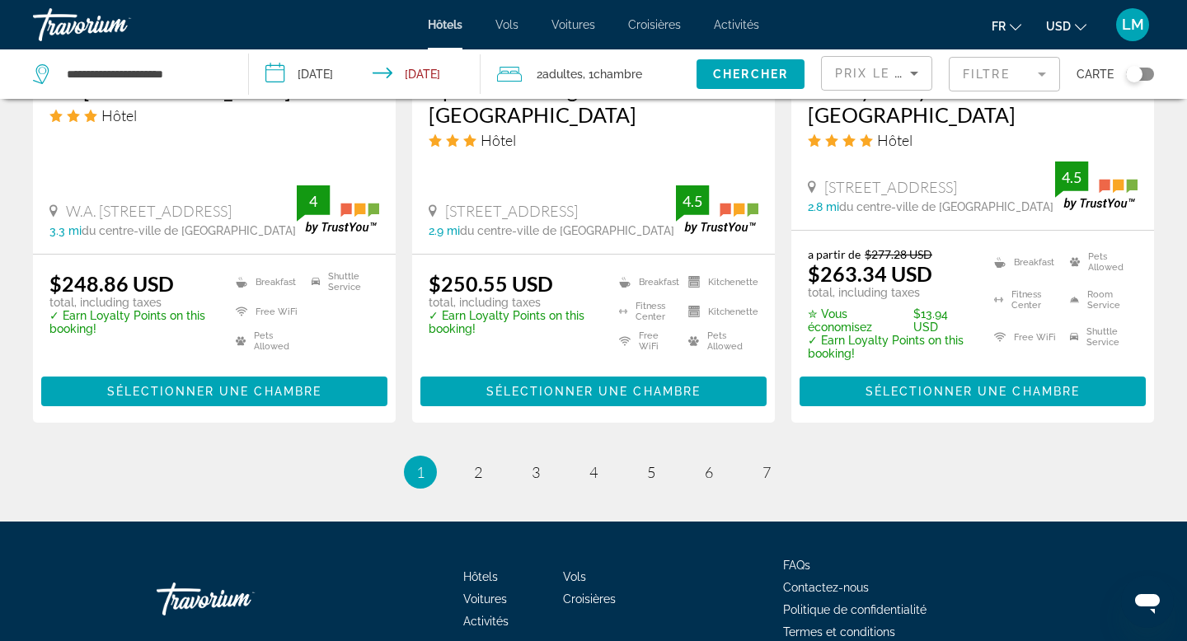
scroll to position [2349, 0]
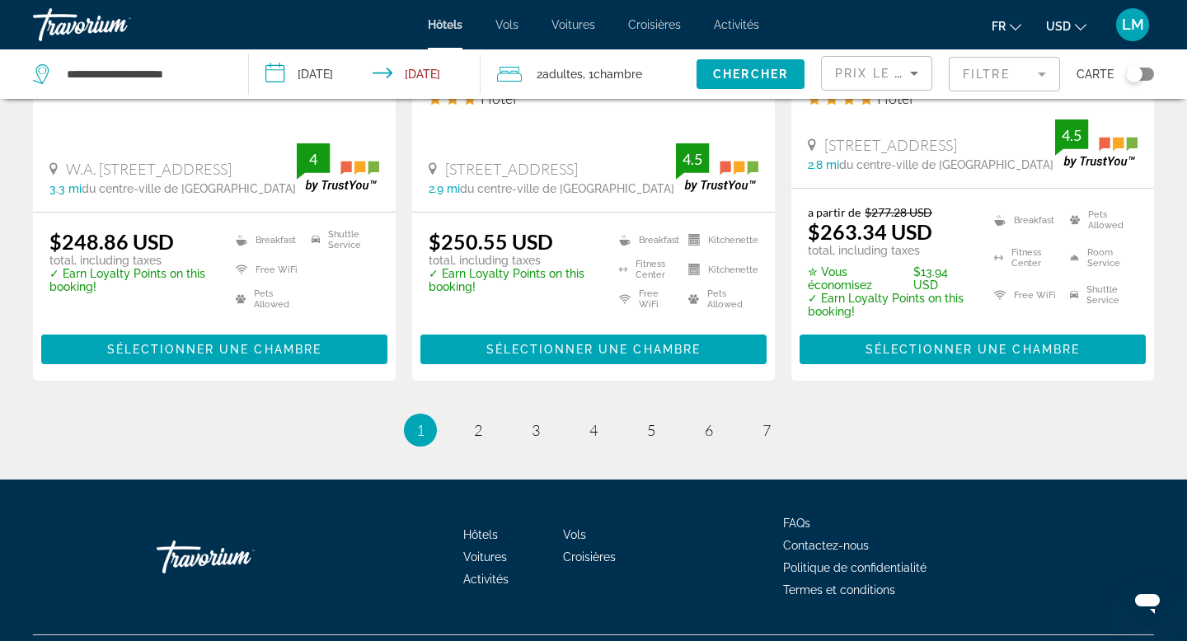
click at [477, 421] on span "2" at bounding box center [478, 430] width 8 height 18
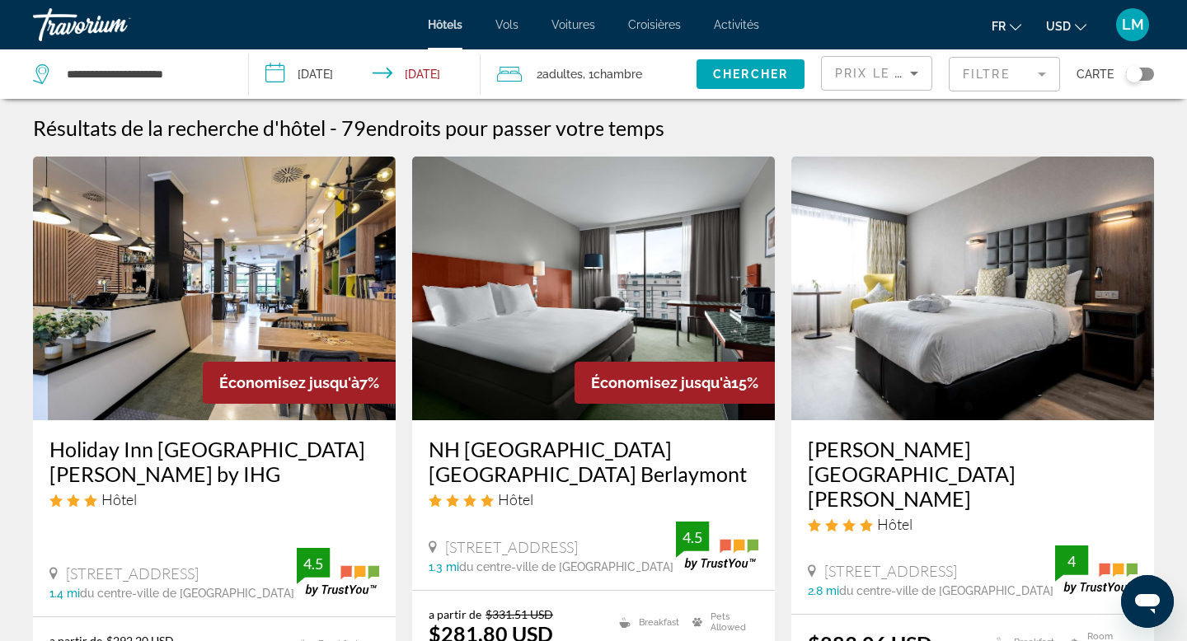
click at [1077, 33] on button "USD USD ($) MXN (Mex$) CAD (Can$) GBP (£) EUR (€) AUD (A$) NZD (NZ$) CNY (CN¥)" at bounding box center [1066, 26] width 40 height 24
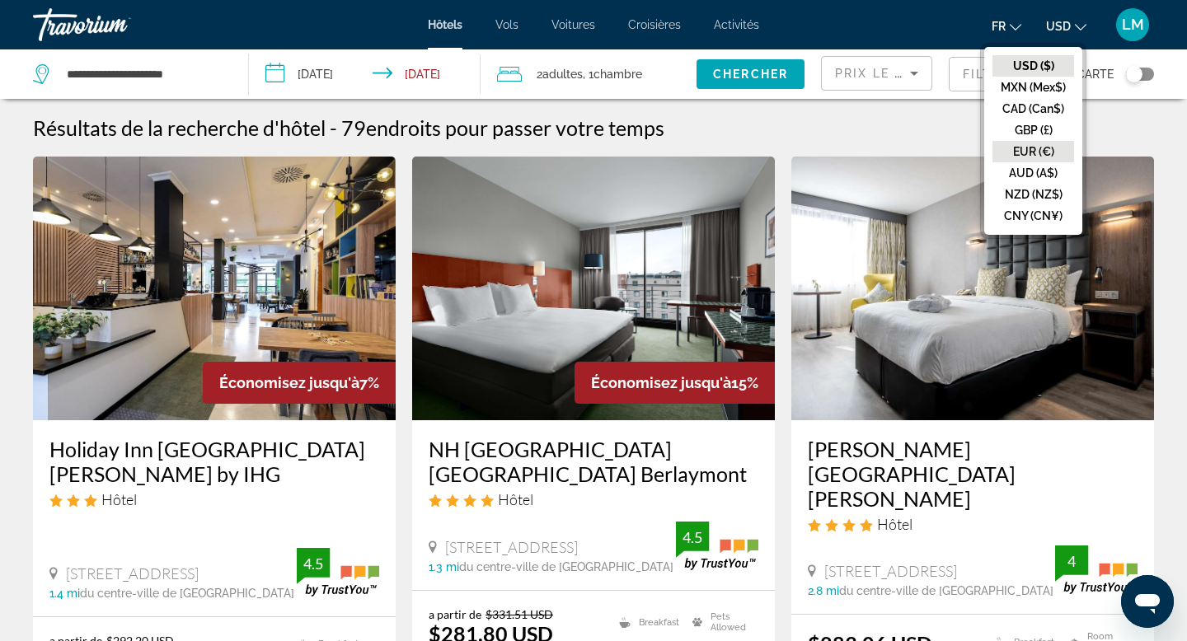
click at [1036, 160] on button "EUR (€)" at bounding box center [1034, 151] width 82 height 21
